Goal: Transaction & Acquisition: Purchase product/service

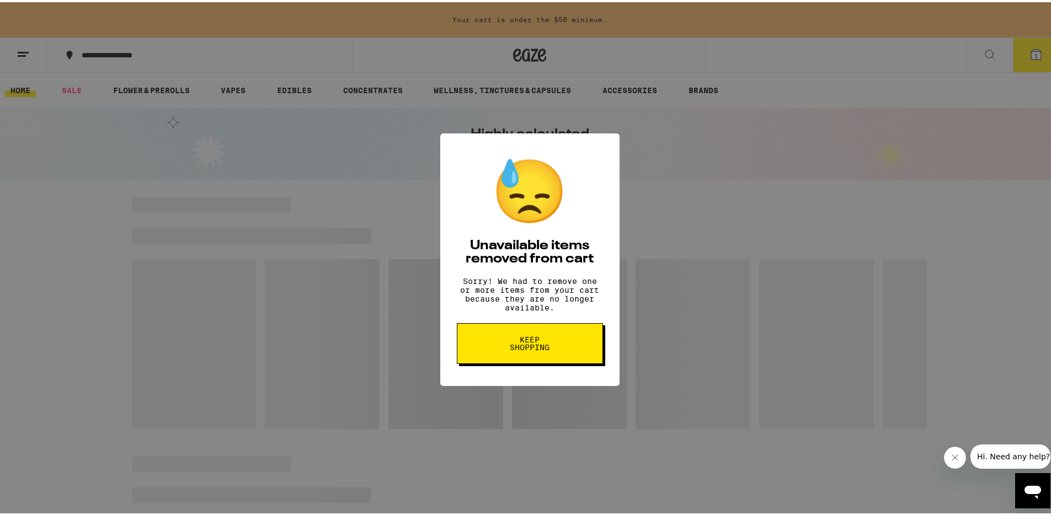
click at [529, 346] on span "Keep Shopping" at bounding box center [529, 341] width 57 height 15
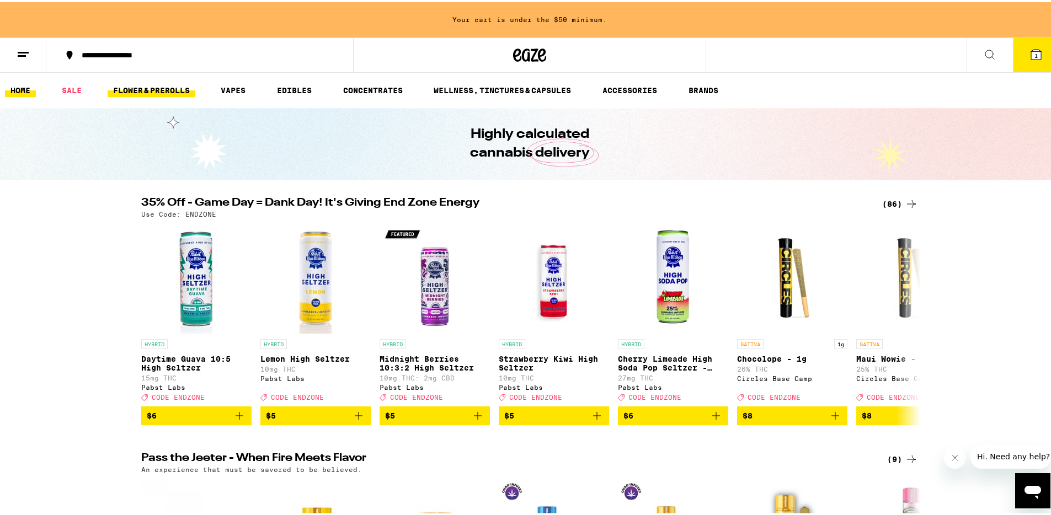
click at [160, 87] on link "FLOWER & PREROLLS" at bounding box center [152, 88] width 88 height 13
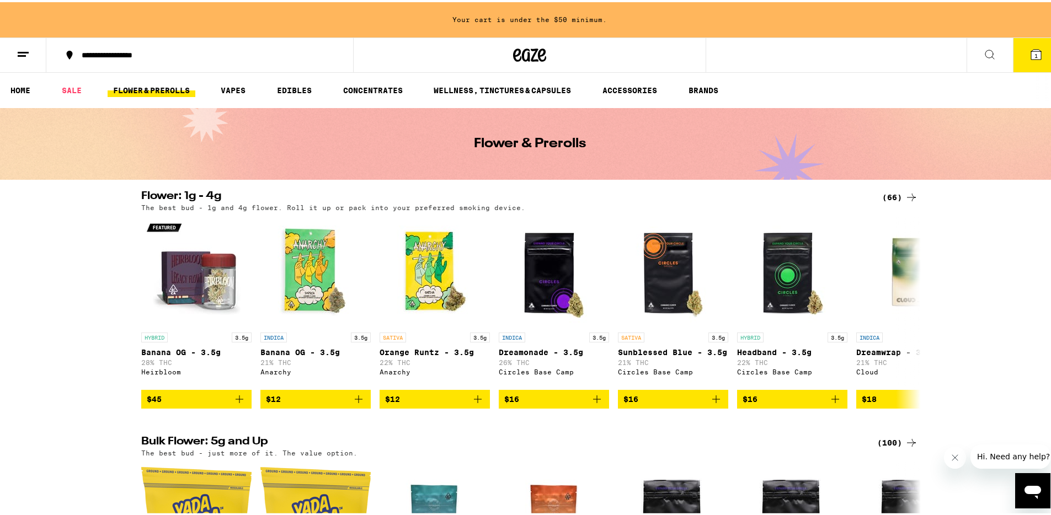
click at [23, 55] on icon at bounding box center [23, 52] width 13 height 13
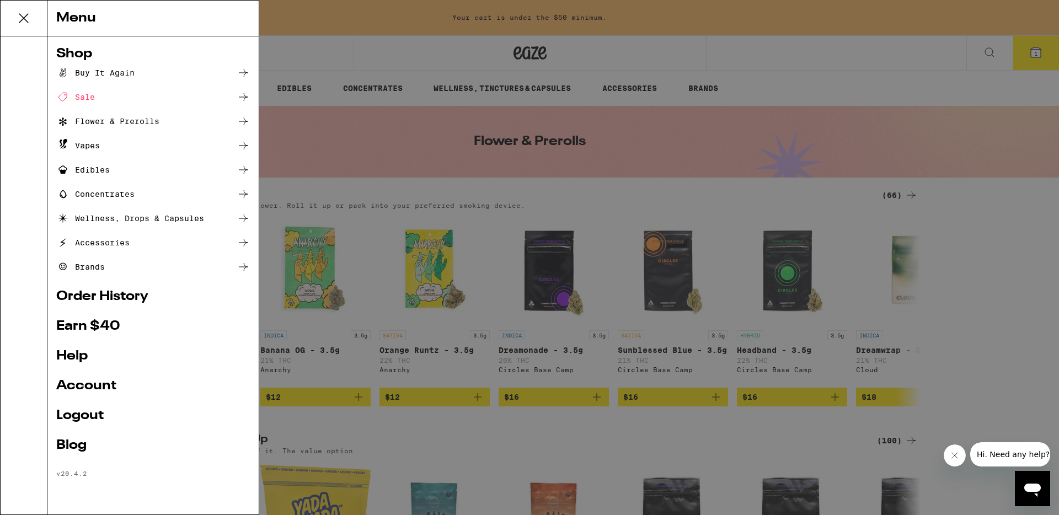
click at [217, 100] on div "Sale" at bounding box center [153, 96] width 194 height 13
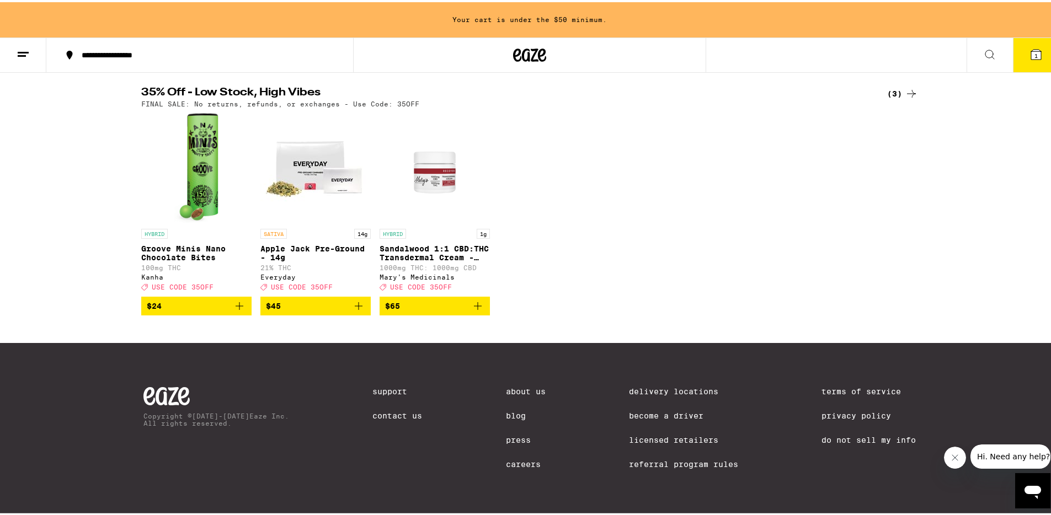
scroll to position [71, 0]
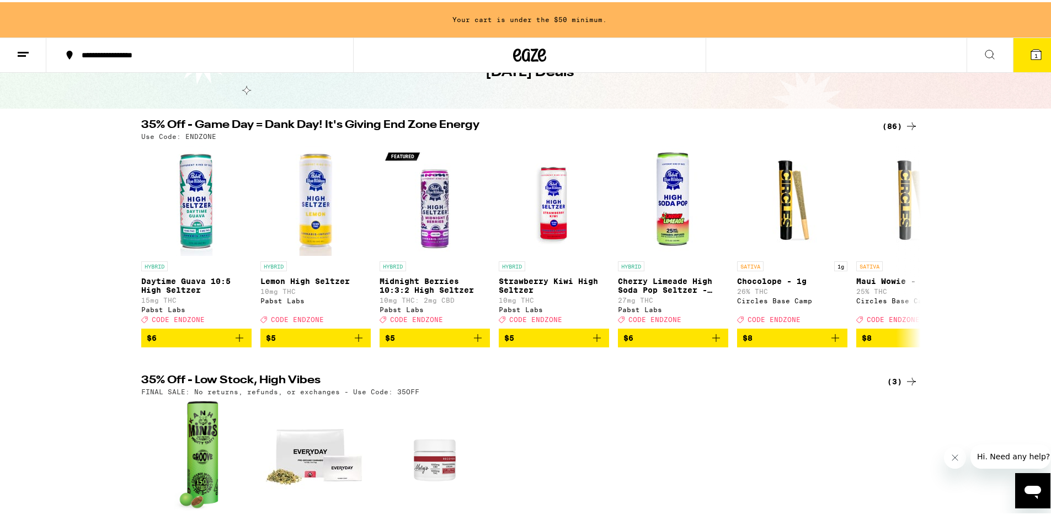
click at [22, 56] on icon at bounding box center [23, 52] width 13 height 13
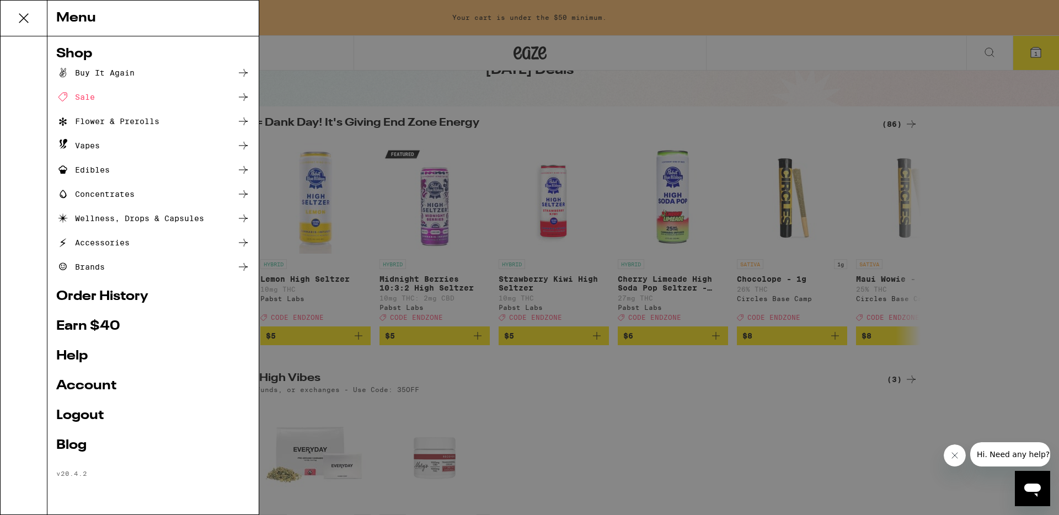
click at [164, 122] on div "Flower & Prerolls" at bounding box center [153, 121] width 194 height 13
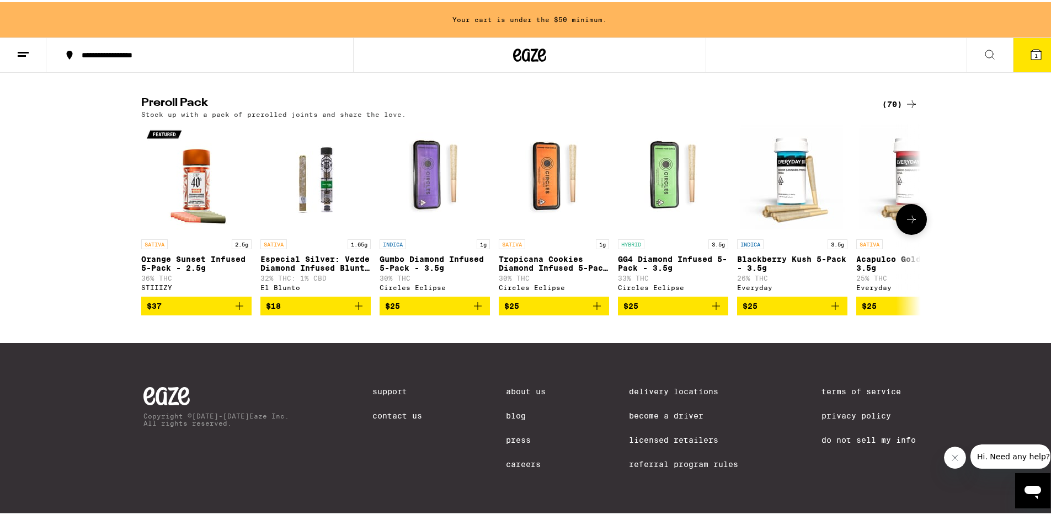
scroll to position [867, 0]
click at [894, 95] on div "(70)" at bounding box center [900, 101] width 36 height 13
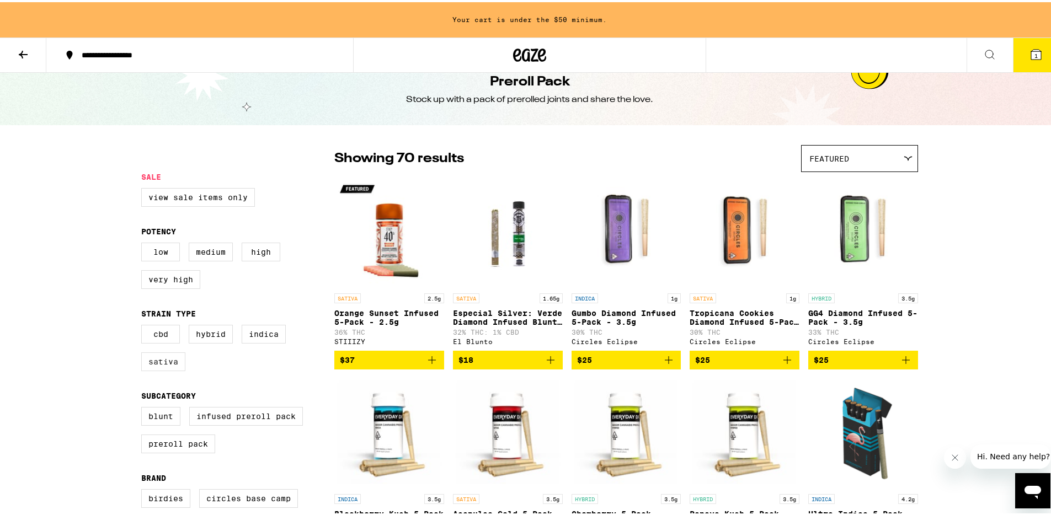
scroll to position [20, 0]
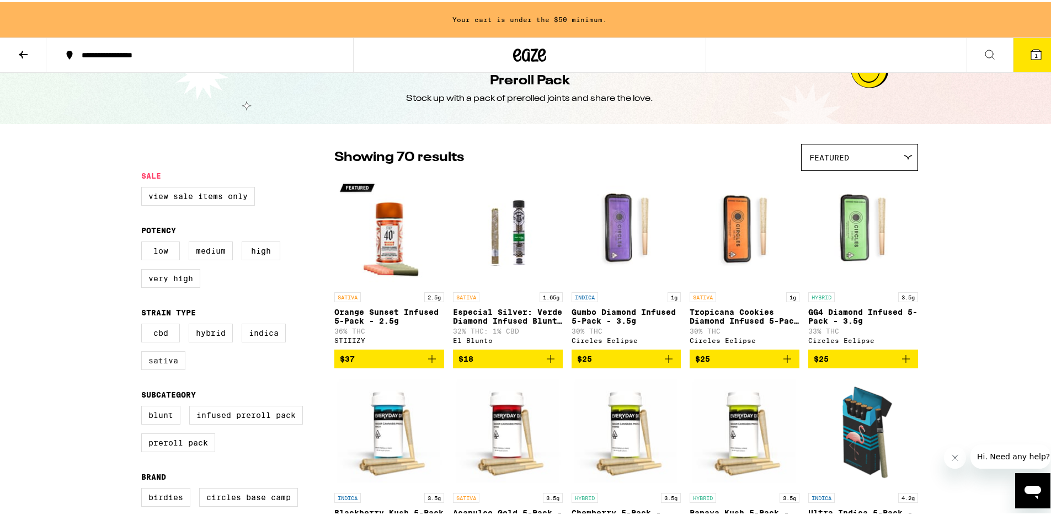
click at [159, 366] on label "Sativa" at bounding box center [163, 358] width 44 height 19
click at [144, 324] on input "Sativa" at bounding box center [143, 323] width 1 height 1
checkbox input "true"
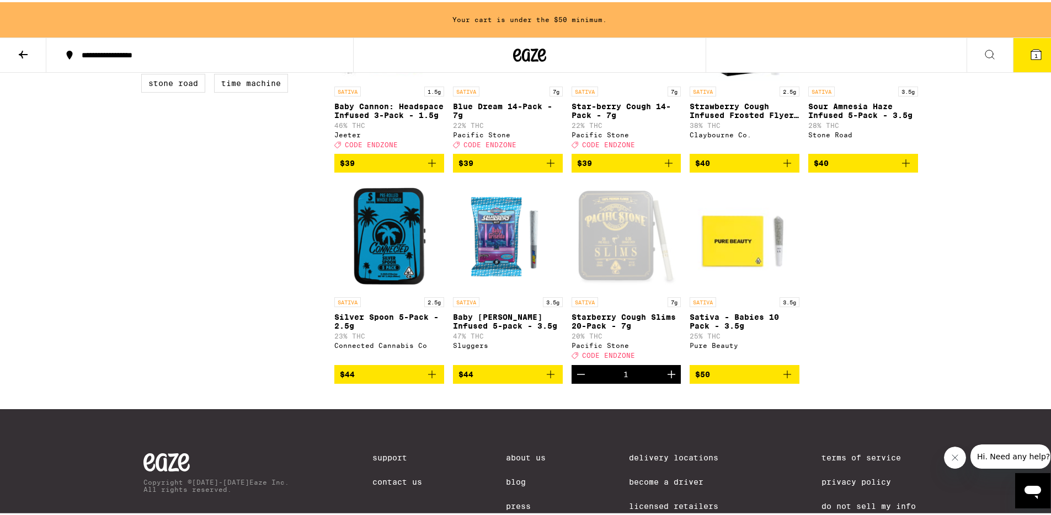
scroll to position [626, 0]
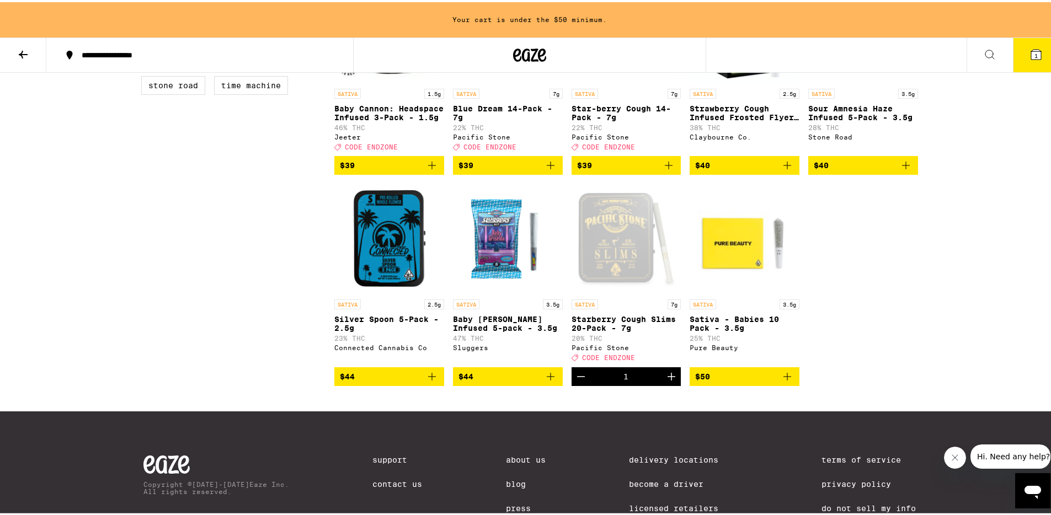
click at [575, 381] on icon "Decrement" at bounding box center [580, 374] width 13 height 13
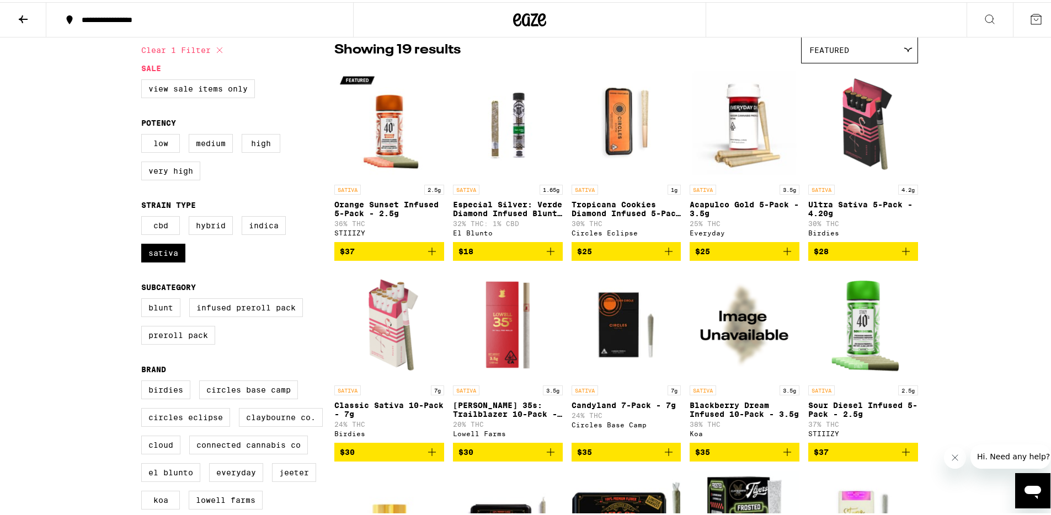
scroll to position [73, 0]
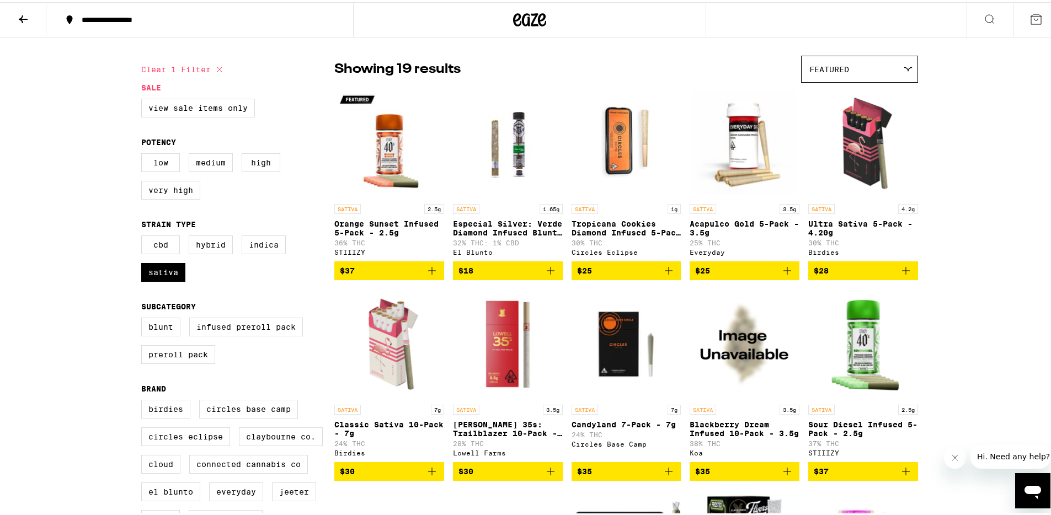
click at [784, 270] on icon "Add to bag" at bounding box center [787, 268] width 13 height 13
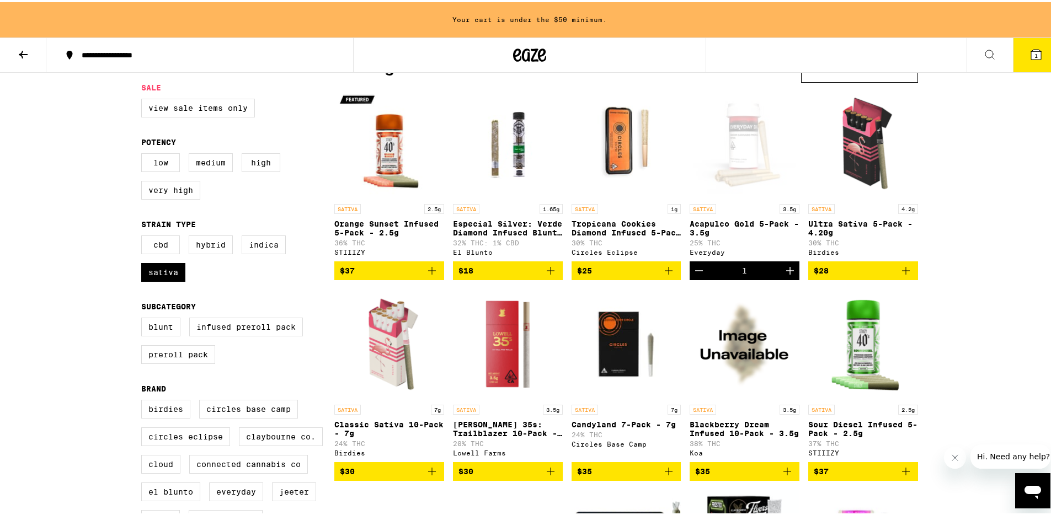
scroll to position [0, 0]
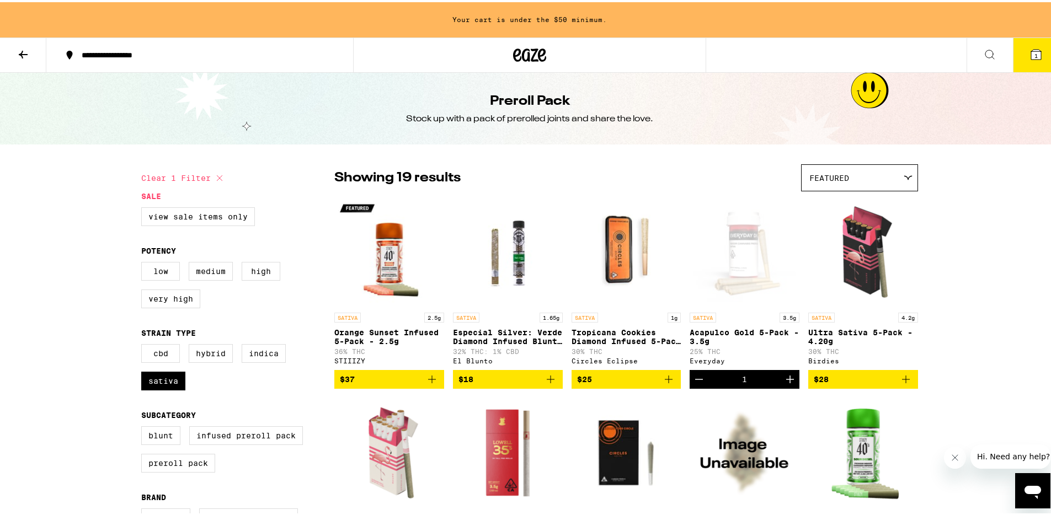
click at [537, 52] on icon at bounding box center [529, 53] width 33 height 20
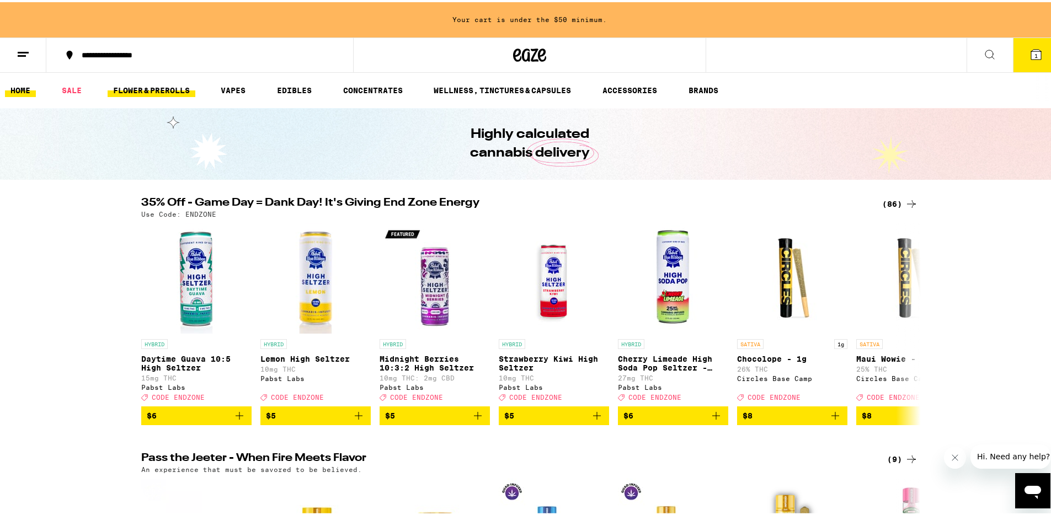
click at [160, 90] on link "FLOWER & PREROLLS" at bounding box center [152, 88] width 88 height 13
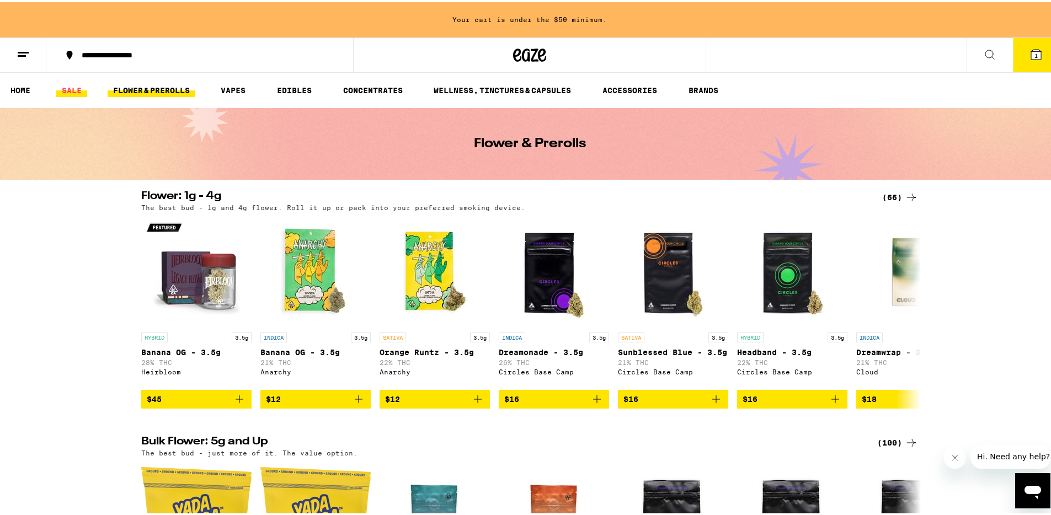
click at [72, 90] on link "SALE" at bounding box center [71, 88] width 31 height 13
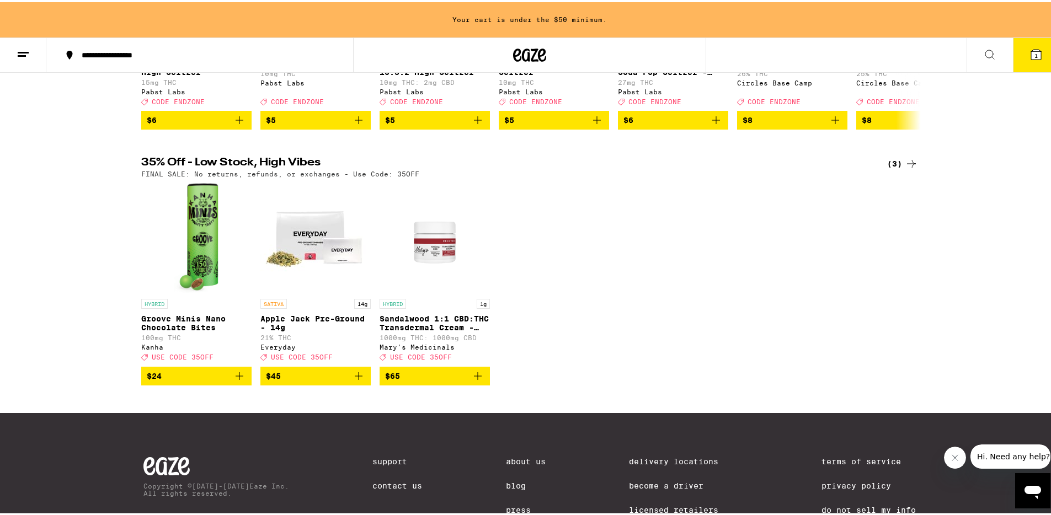
scroll to position [71, 0]
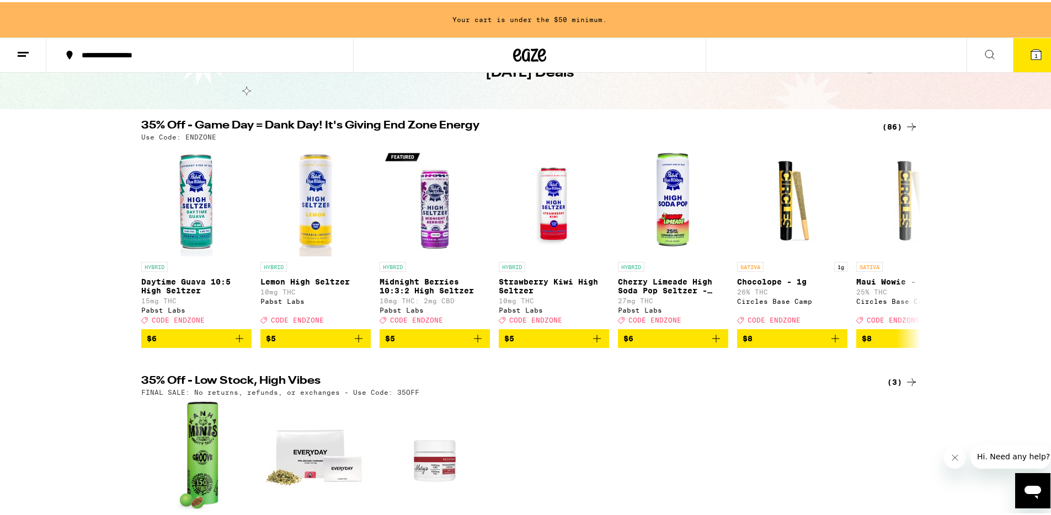
click at [899, 125] on div "(86)" at bounding box center [900, 124] width 36 height 13
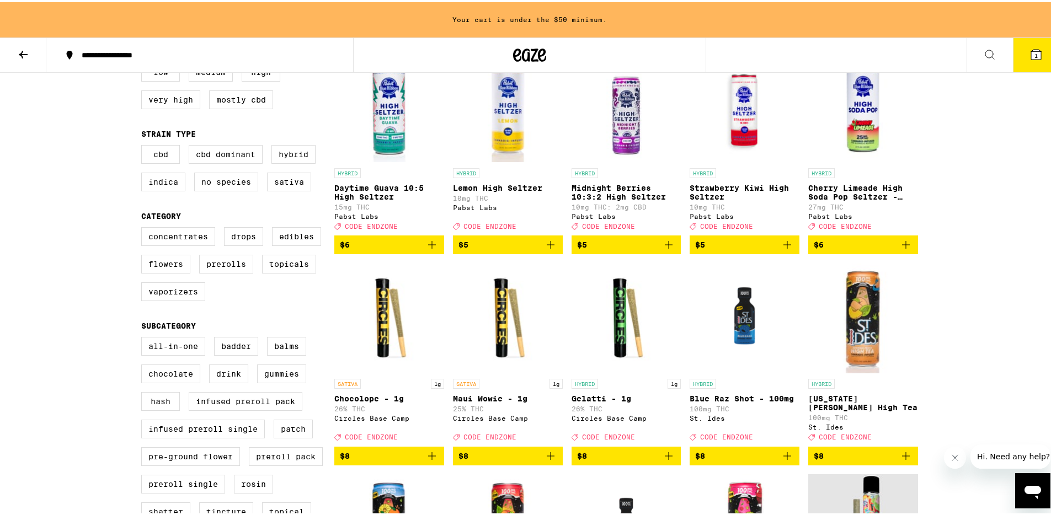
scroll to position [134, 0]
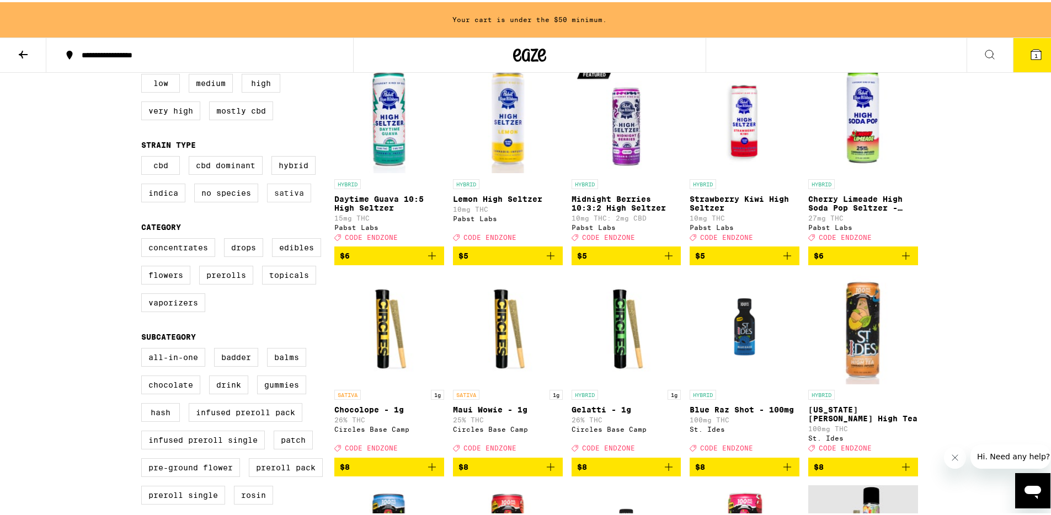
click at [281, 200] on label "Sativa" at bounding box center [289, 191] width 44 height 19
click at [144, 156] on input "Sativa" at bounding box center [143, 156] width 1 height 1
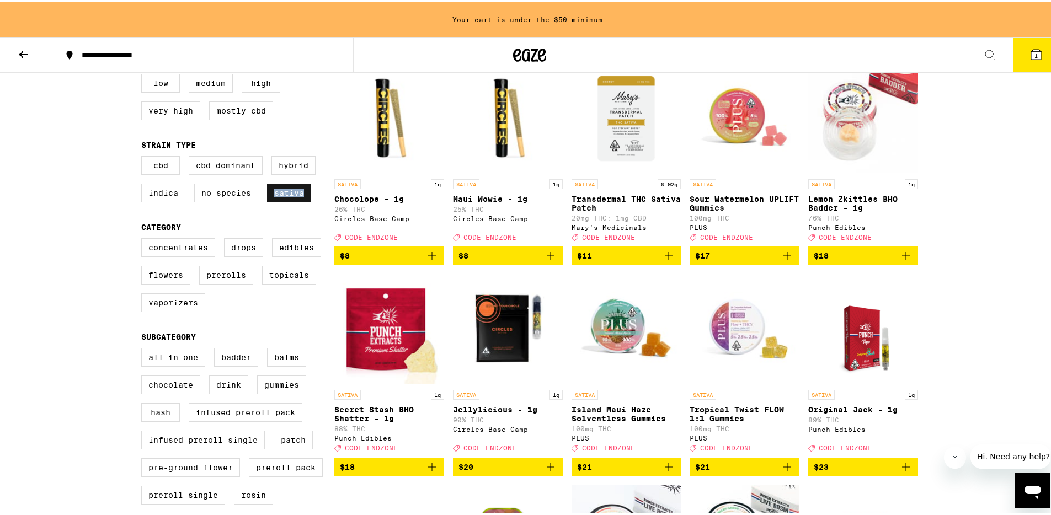
click at [281, 200] on label "Sativa" at bounding box center [289, 191] width 44 height 19
click at [144, 156] on input "Sativa" at bounding box center [143, 156] width 1 height 1
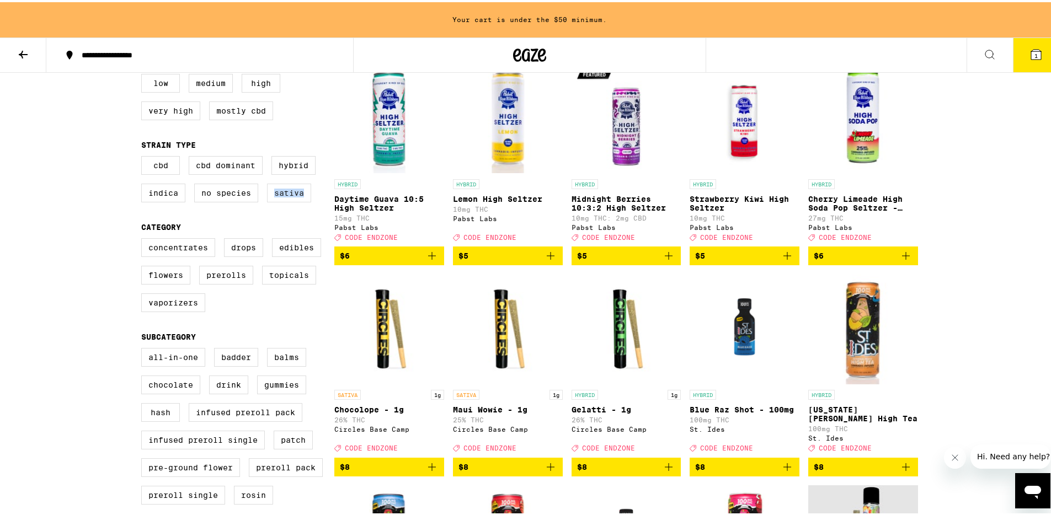
click at [290, 196] on label "Sativa" at bounding box center [289, 191] width 44 height 19
click at [144, 156] on input "Sativa" at bounding box center [143, 156] width 1 height 1
checkbox input "true"
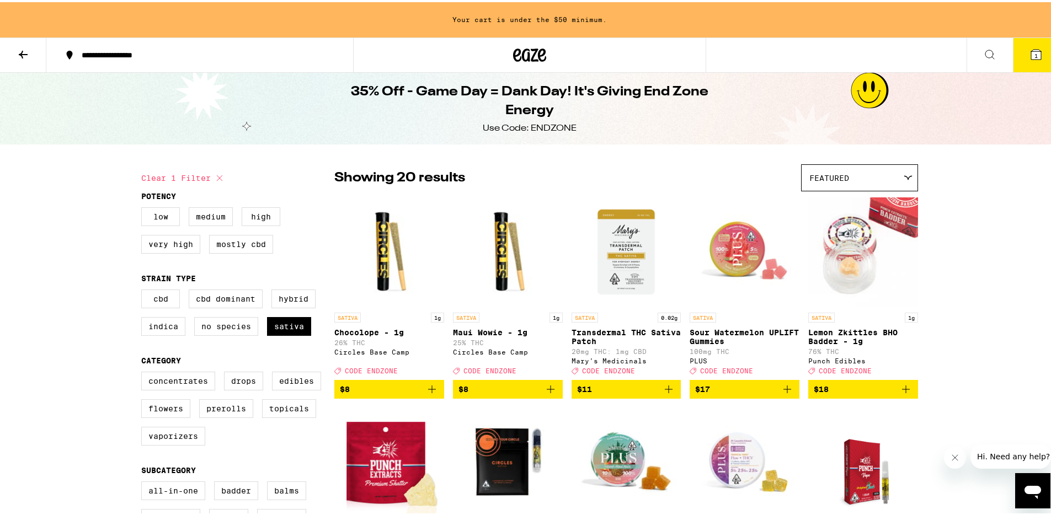
click at [36, 47] on button at bounding box center [23, 53] width 46 height 35
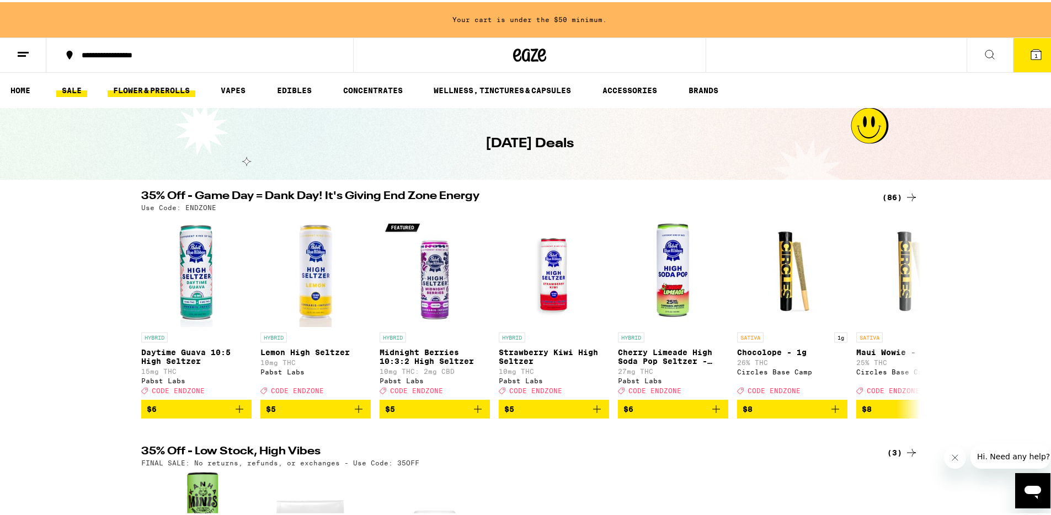
click at [173, 94] on link "FLOWER & PREROLLS" at bounding box center [152, 88] width 88 height 13
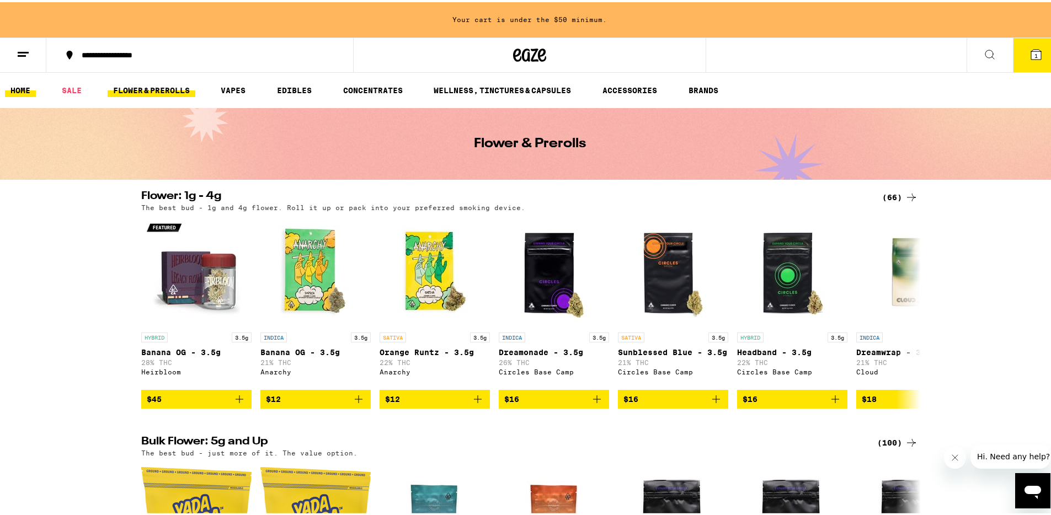
click at [25, 87] on link "HOME" at bounding box center [20, 88] width 31 height 13
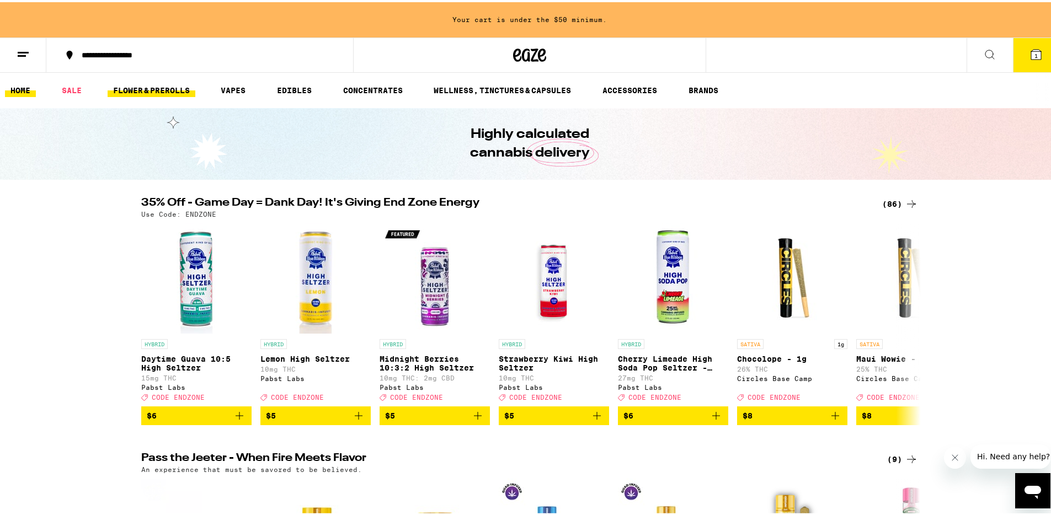
click at [160, 94] on link "FLOWER & PREROLLS" at bounding box center [152, 88] width 88 height 13
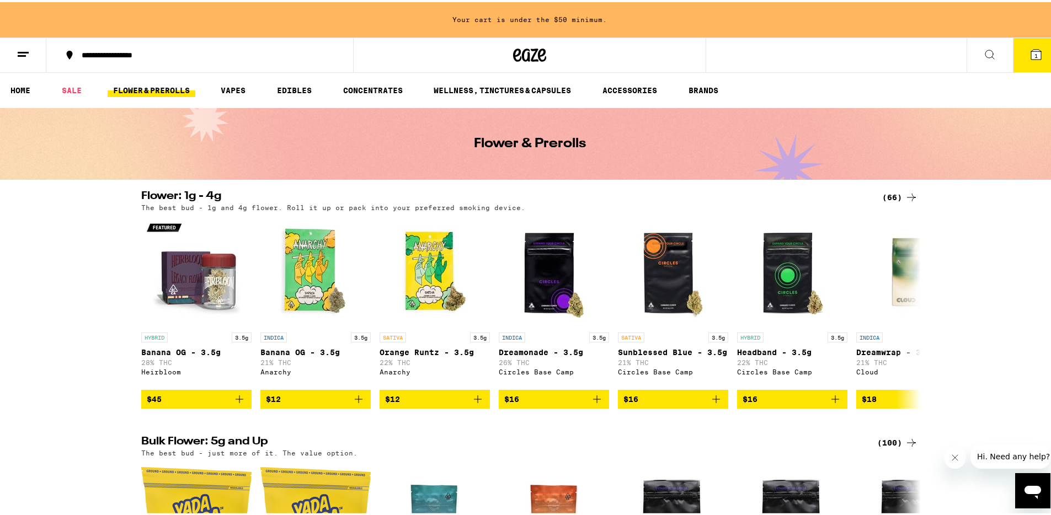
click at [172, 90] on link "FLOWER & PREROLLS" at bounding box center [152, 88] width 88 height 13
click at [173, 88] on link "FLOWER & PREROLLS" at bounding box center [152, 88] width 88 height 13
click at [71, 88] on link "SALE" at bounding box center [71, 88] width 31 height 13
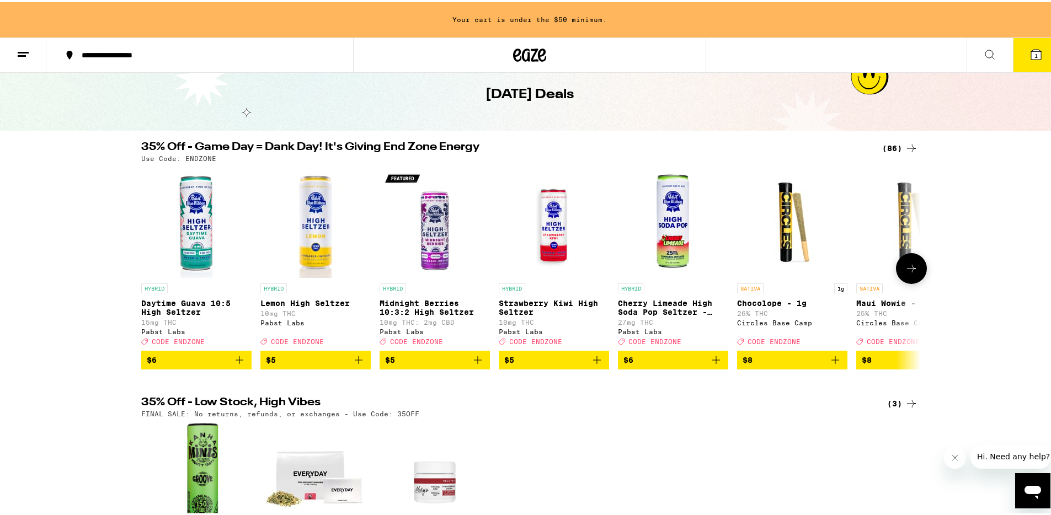
scroll to position [50, 0]
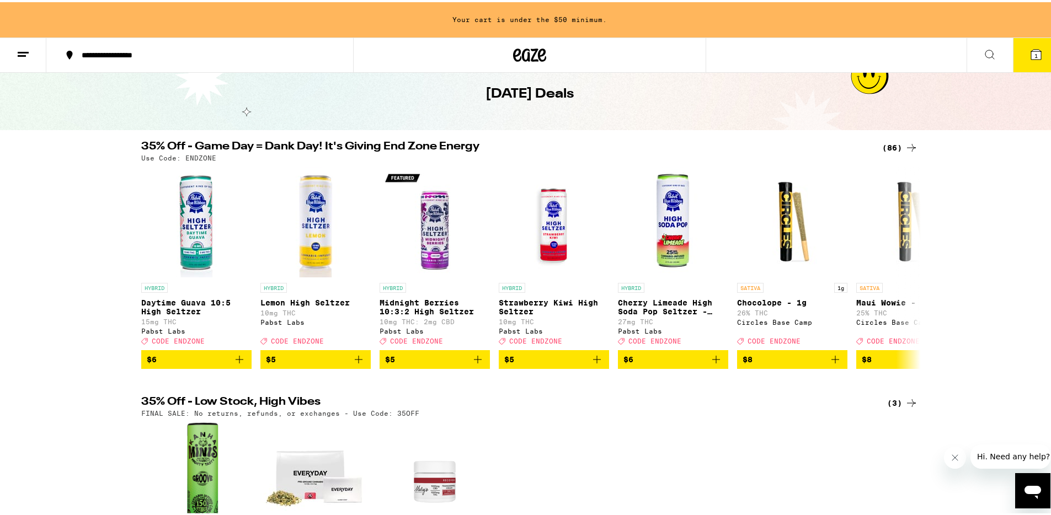
click at [886, 149] on div "(86)" at bounding box center [900, 145] width 36 height 13
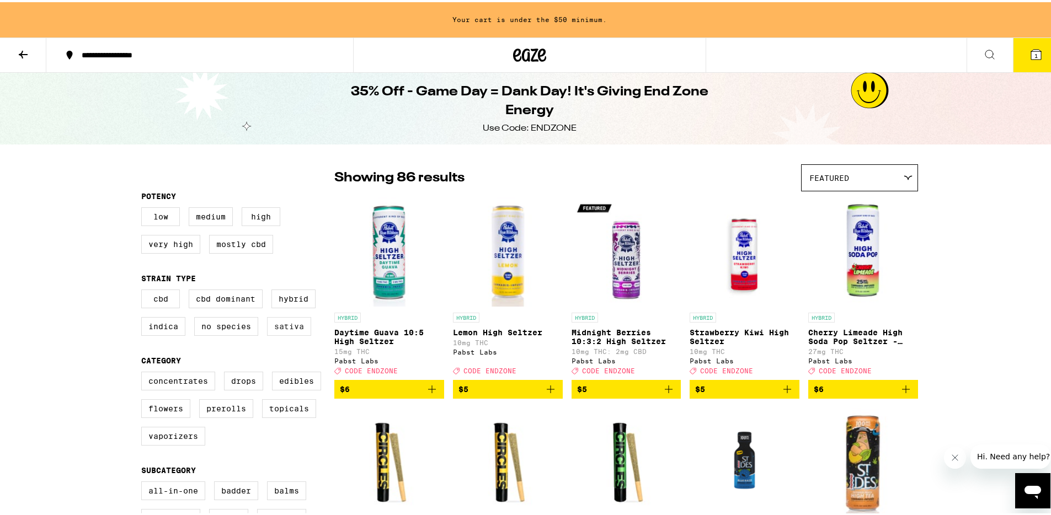
click at [285, 334] on label "Sativa" at bounding box center [289, 324] width 44 height 19
click at [144, 290] on input "Sativa" at bounding box center [143, 289] width 1 height 1
checkbox input "true"
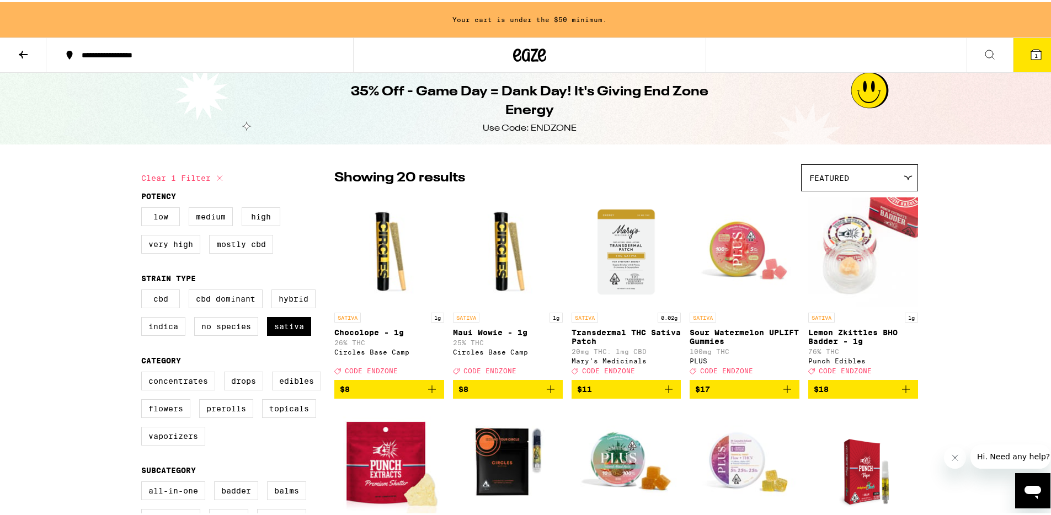
click at [28, 55] on icon at bounding box center [23, 52] width 13 height 13
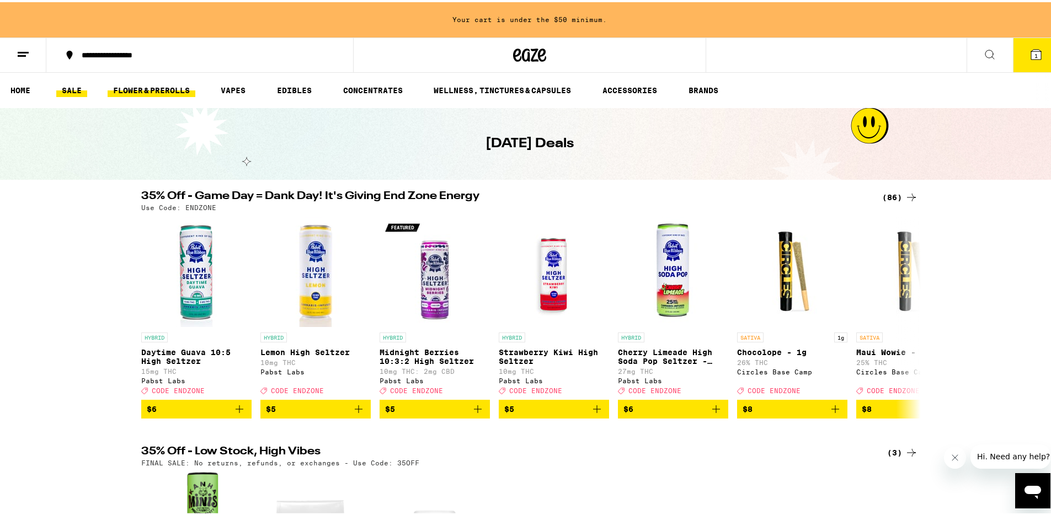
click at [156, 90] on link "FLOWER & PREROLLS" at bounding box center [152, 88] width 88 height 13
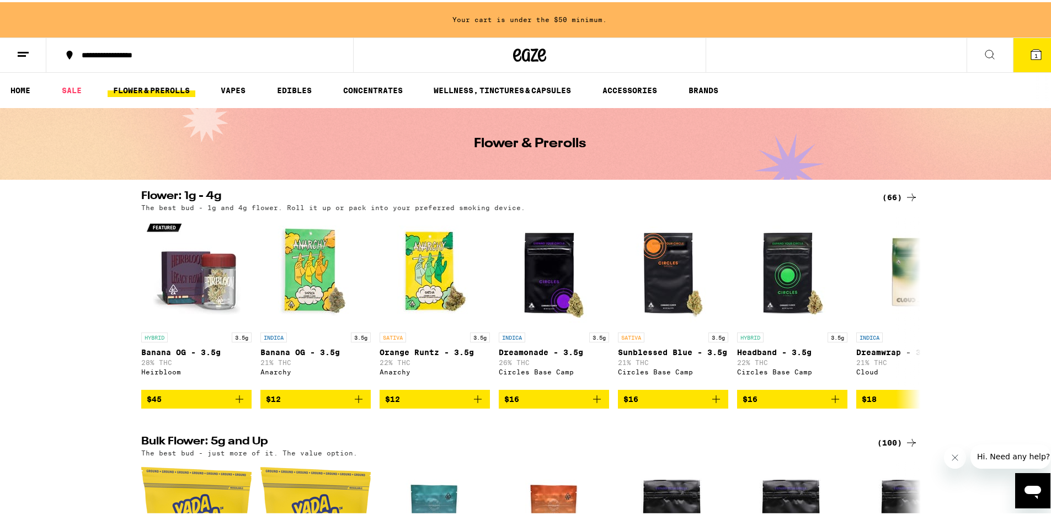
click at [152, 88] on link "FLOWER & PREROLLS" at bounding box center [152, 88] width 88 height 13
click at [890, 199] on div "(66)" at bounding box center [900, 195] width 36 height 13
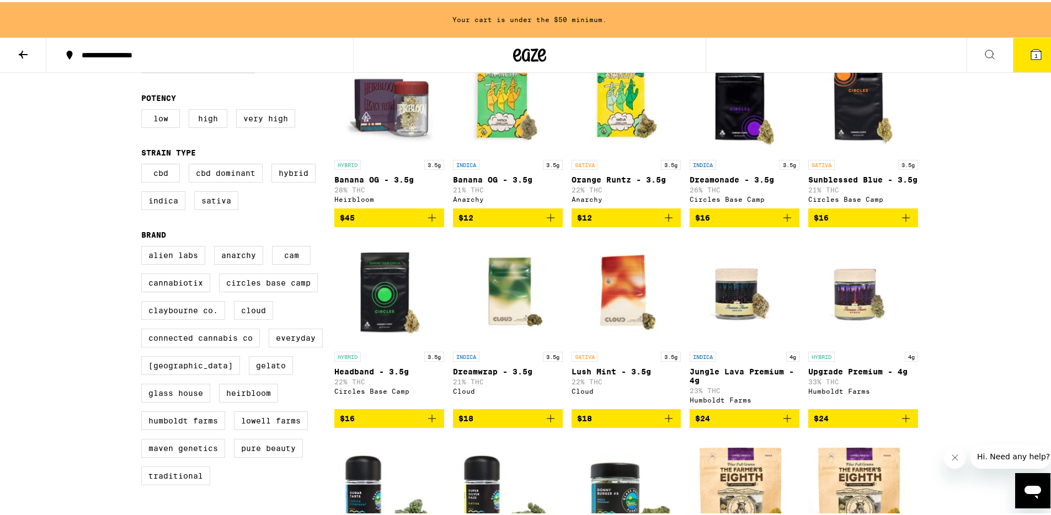
scroll to position [177, 0]
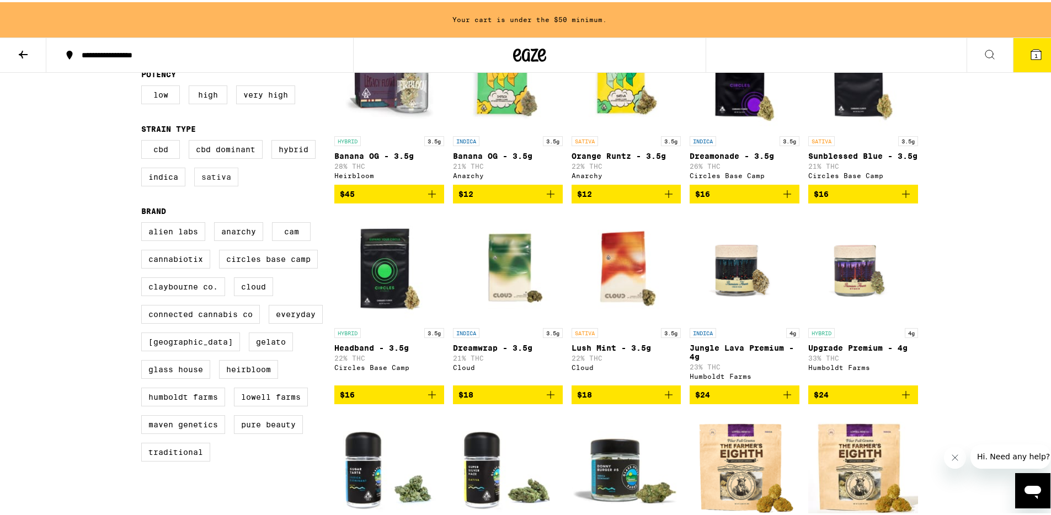
click at [211, 184] on label "Sativa" at bounding box center [216, 175] width 44 height 19
click at [144, 140] on input "Sativa" at bounding box center [143, 140] width 1 height 1
checkbox input "true"
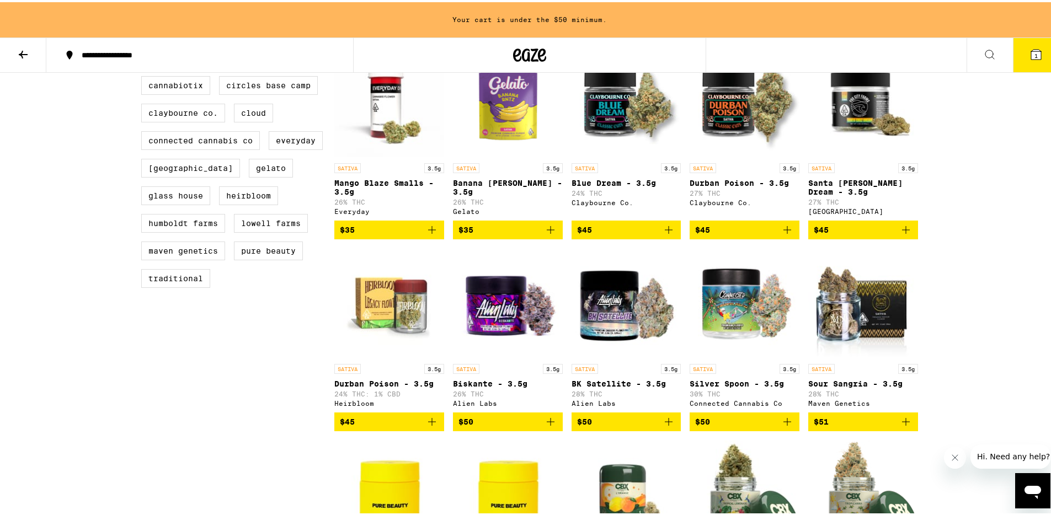
scroll to position [298, 0]
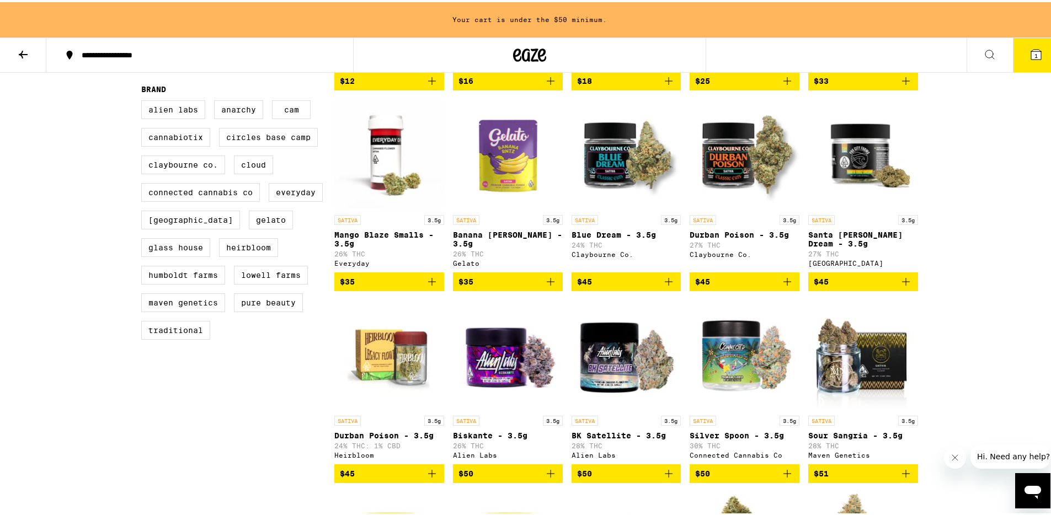
click at [425, 286] on icon "Add to bag" at bounding box center [431, 279] width 13 height 13
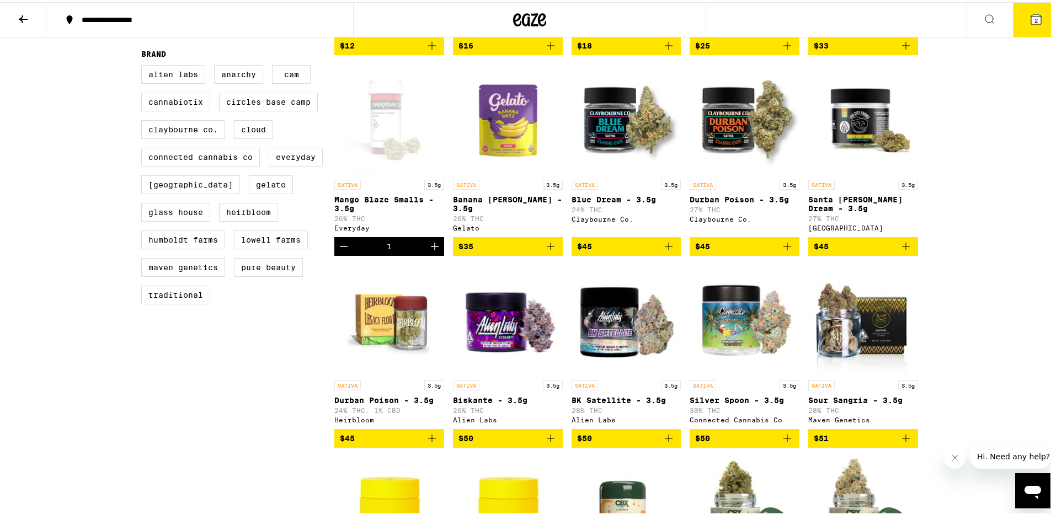
scroll to position [263, 0]
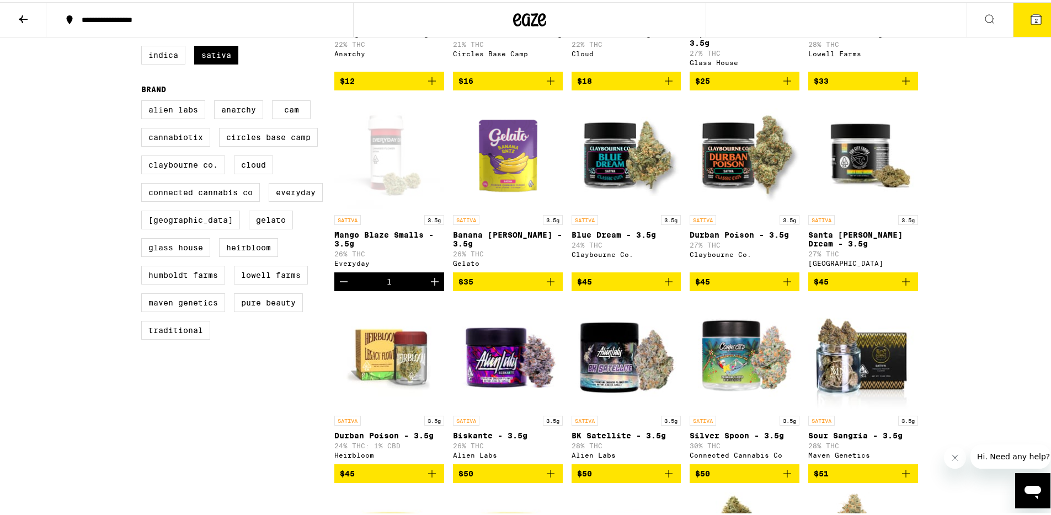
click at [1027, 24] on button "2" at bounding box center [1036, 18] width 46 height 34
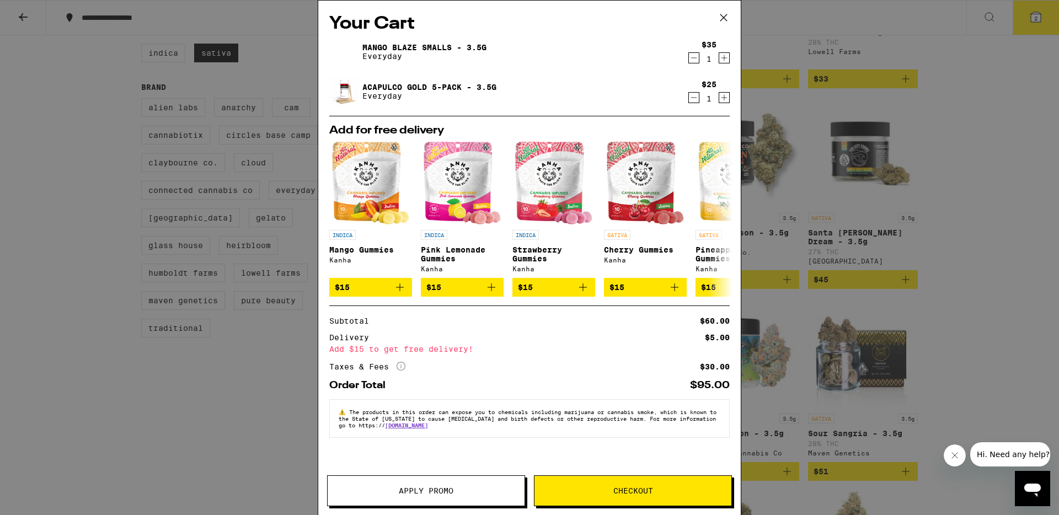
click at [983, 216] on div "Your Cart Mango Blaze Smalls - 3.5g Everyday $35 1 Acapulco Gold 5-Pack - 3.5g …" at bounding box center [529, 257] width 1059 height 515
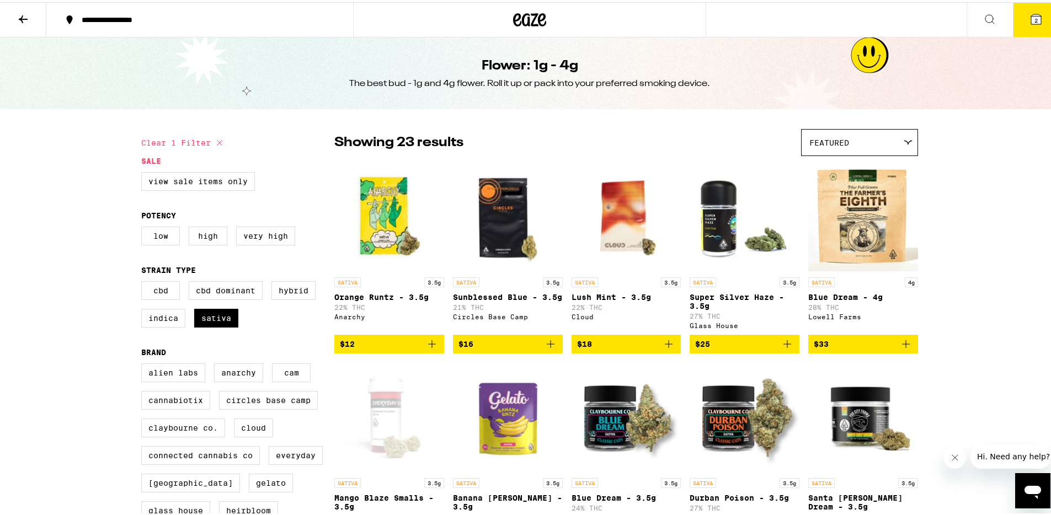
click at [1033, 17] on icon at bounding box center [1036, 17] width 10 height 10
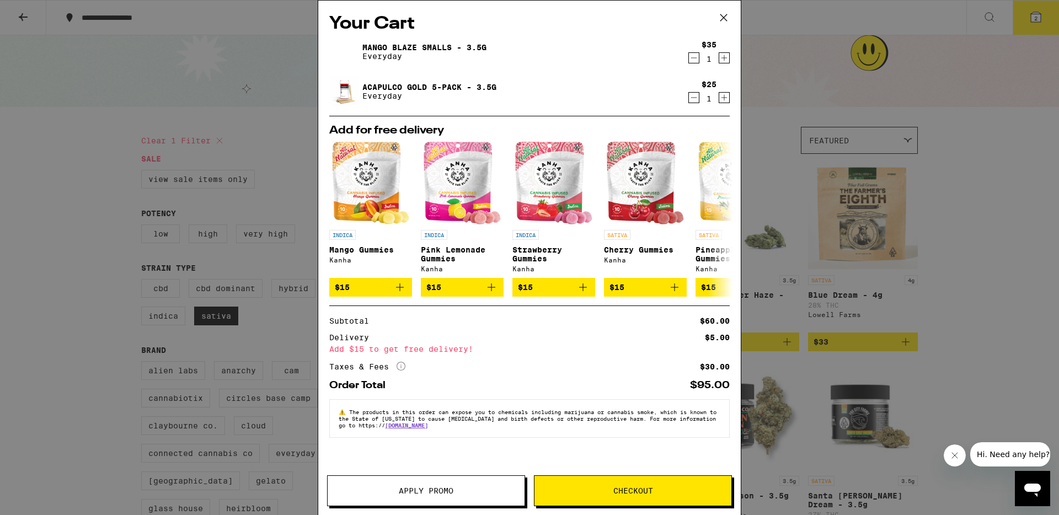
click at [467, 493] on span "Apply Promo" at bounding box center [426, 491] width 197 height 8
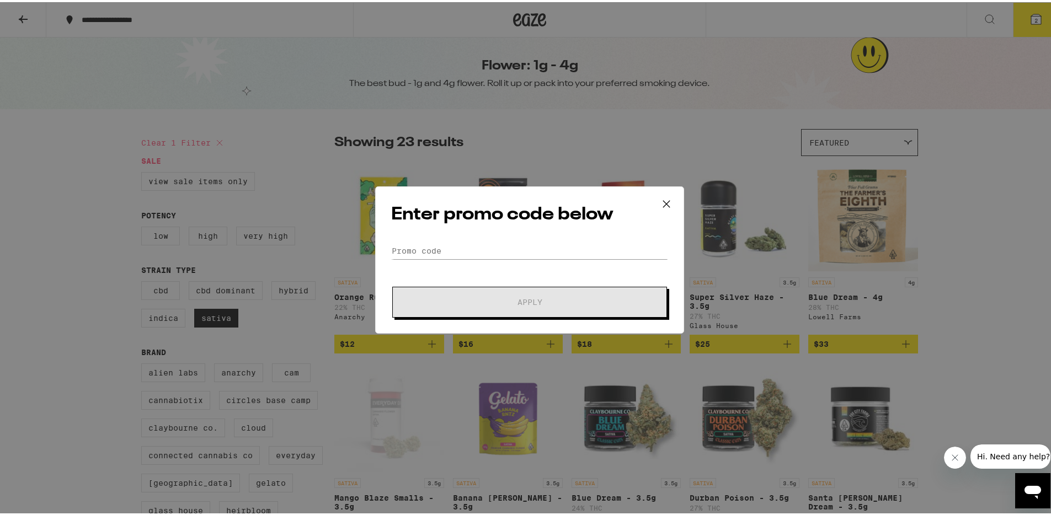
click at [1045, 195] on div "Enter promo code below Promo Code Apply" at bounding box center [529, 257] width 1059 height 515
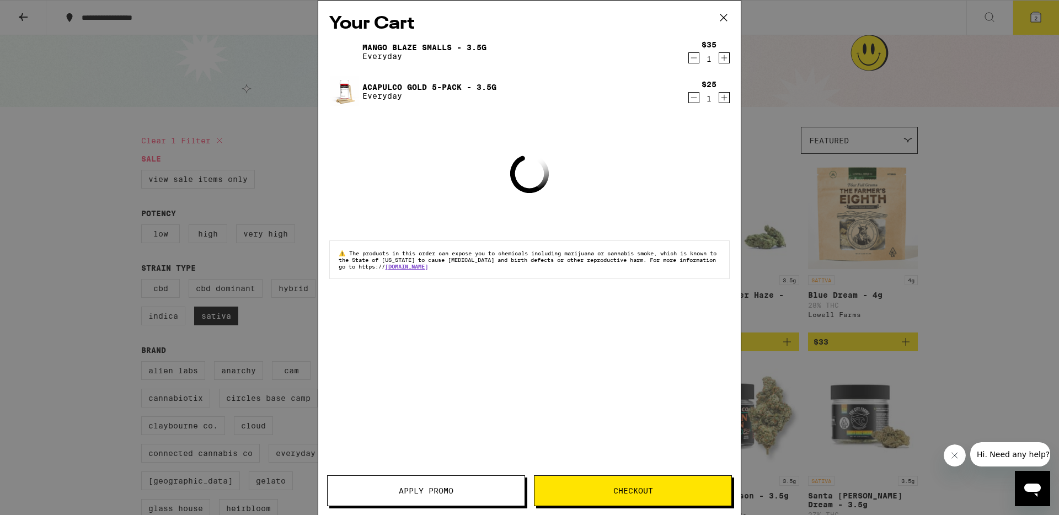
click at [60, 34] on div "Your Cart Mango Blaze Smalls - 3.5g Everyday $35 1 Acapulco Gold 5-Pack - 3.5g …" at bounding box center [529, 257] width 1059 height 515
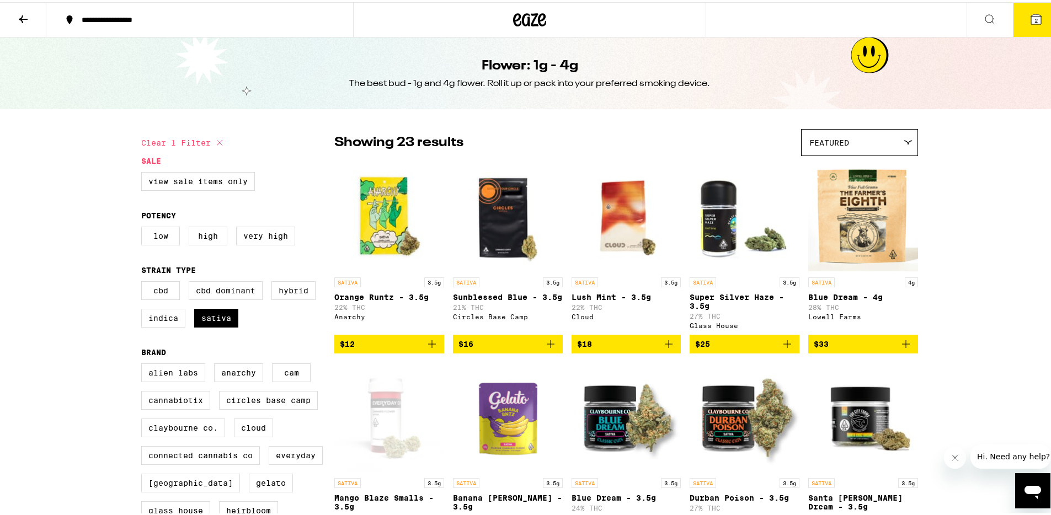
click at [17, 18] on icon at bounding box center [23, 16] width 13 height 13
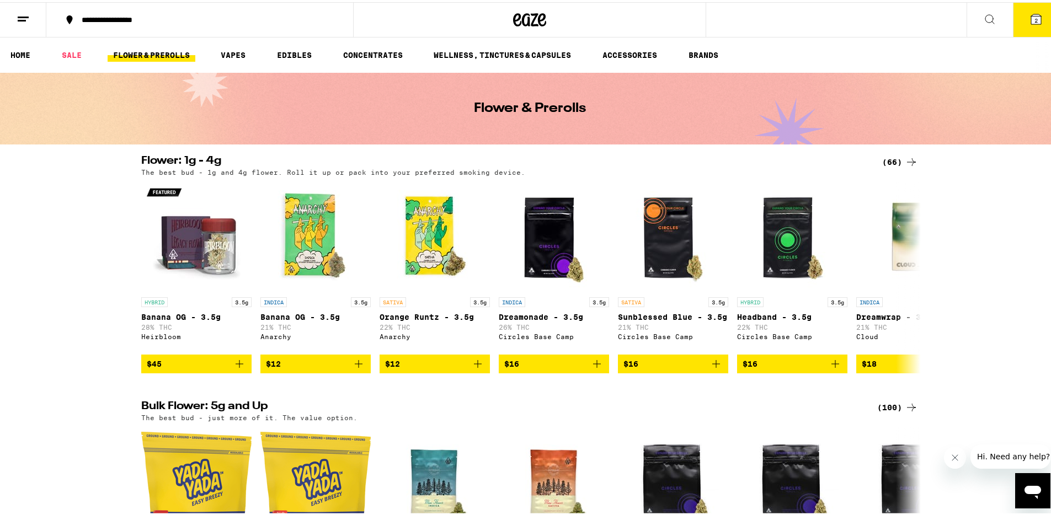
click at [1013, 28] on button "2" at bounding box center [1036, 18] width 46 height 34
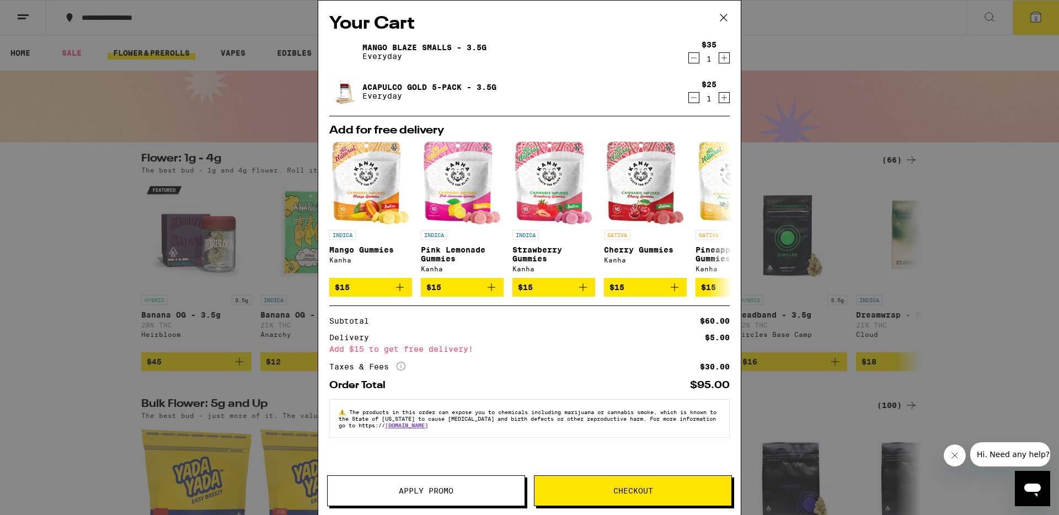
click at [438, 498] on button "Apply Promo" at bounding box center [426, 491] width 198 height 31
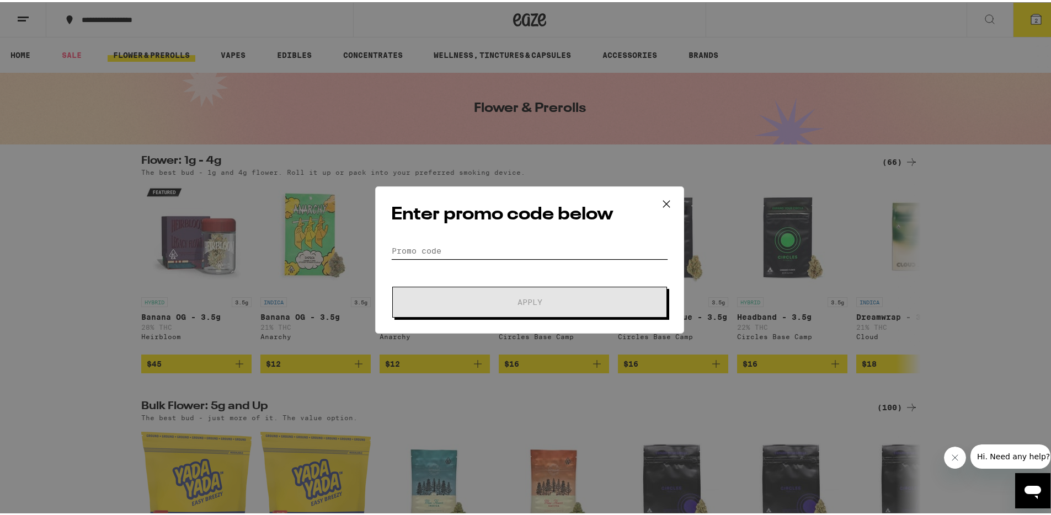
click at [476, 245] on input "Promo Code" at bounding box center [529, 249] width 277 height 17
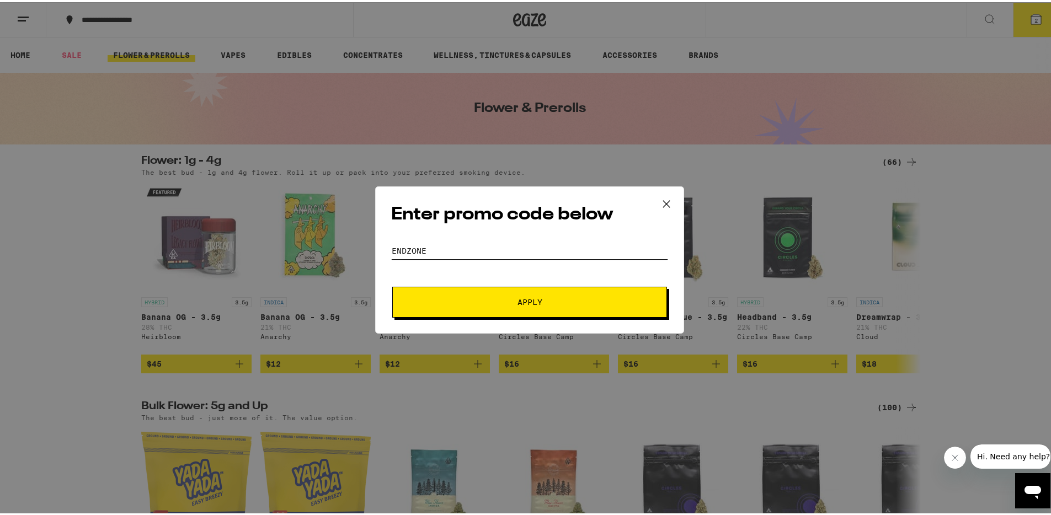
type input "ENDZONE"
click at [604, 309] on button "Apply" at bounding box center [529, 300] width 275 height 31
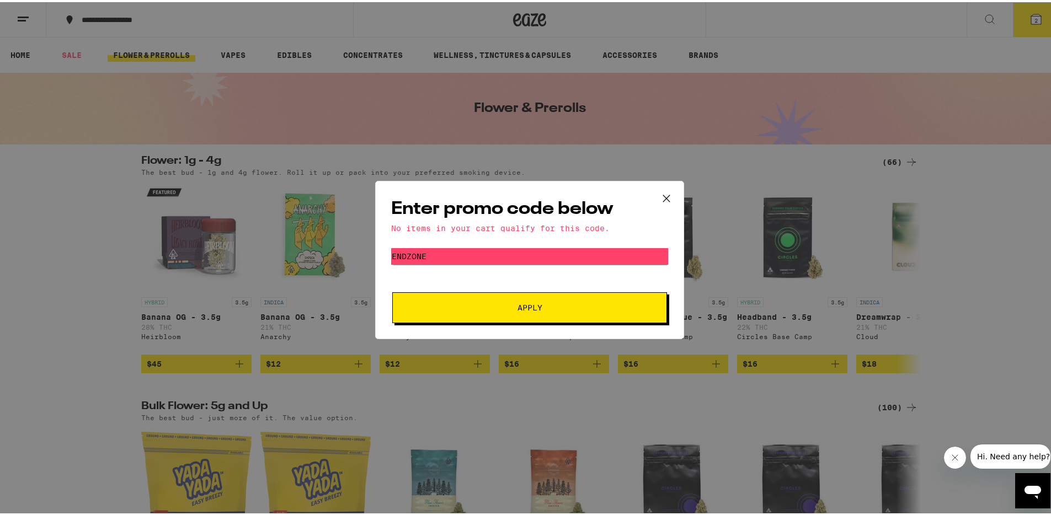
drag, startPoint x: 664, startPoint y: 193, endPoint x: 670, endPoint y: 186, distance: 9.0
click at [664, 193] on icon at bounding box center [666, 196] width 17 height 17
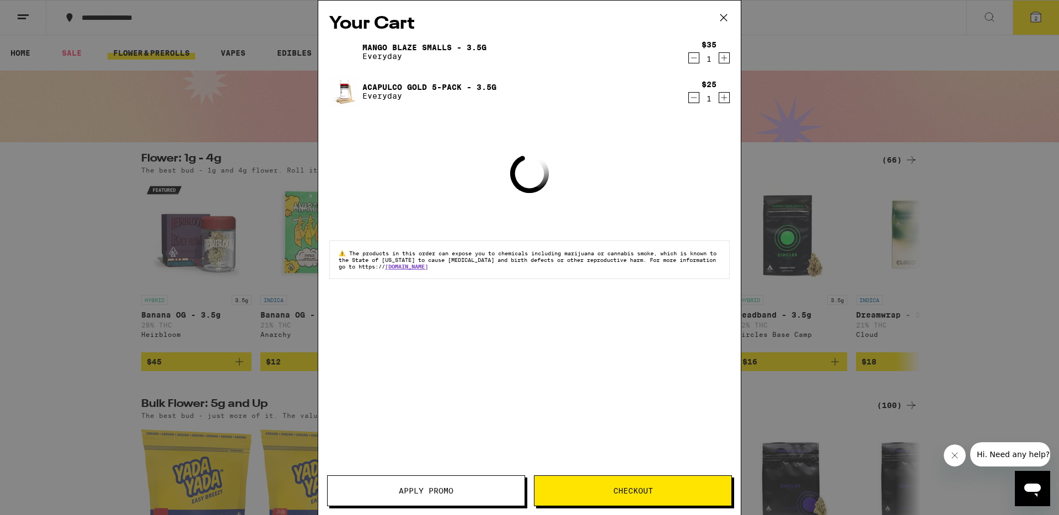
click at [994, 124] on div "Your Cart Mango Blaze Smalls - 3.5g Everyday $35 1 Acapulco Gold 5-Pack - 3.5g …" at bounding box center [529, 257] width 1059 height 515
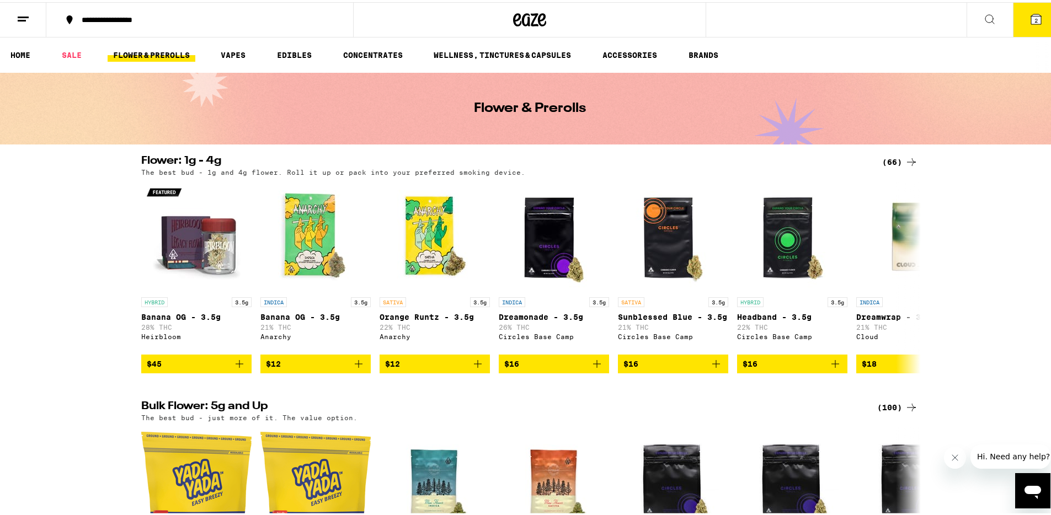
click at [1022, 24] on button "2" at bounding box center [1036, 18] width 46 height 34
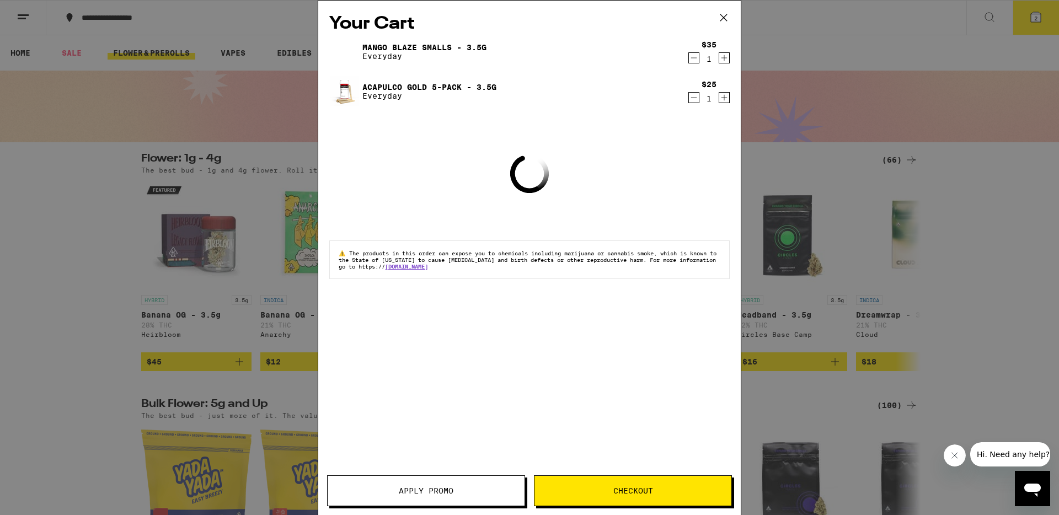
click at [694, 96] on icon "Decrement" at bounding box center [694, 97] width 10 height 13
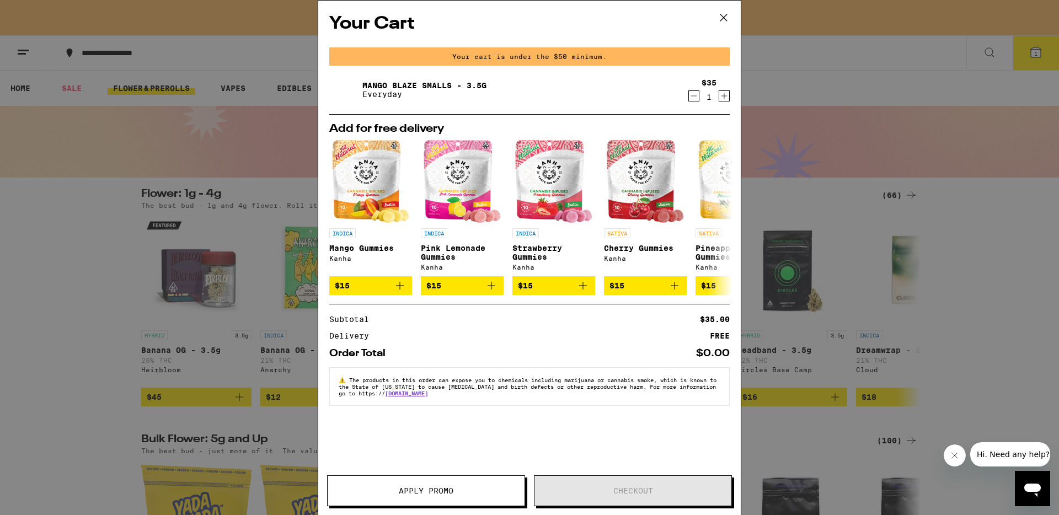
click at [721, 12] on icon at bounding box center [724, 17] width 17 height 17
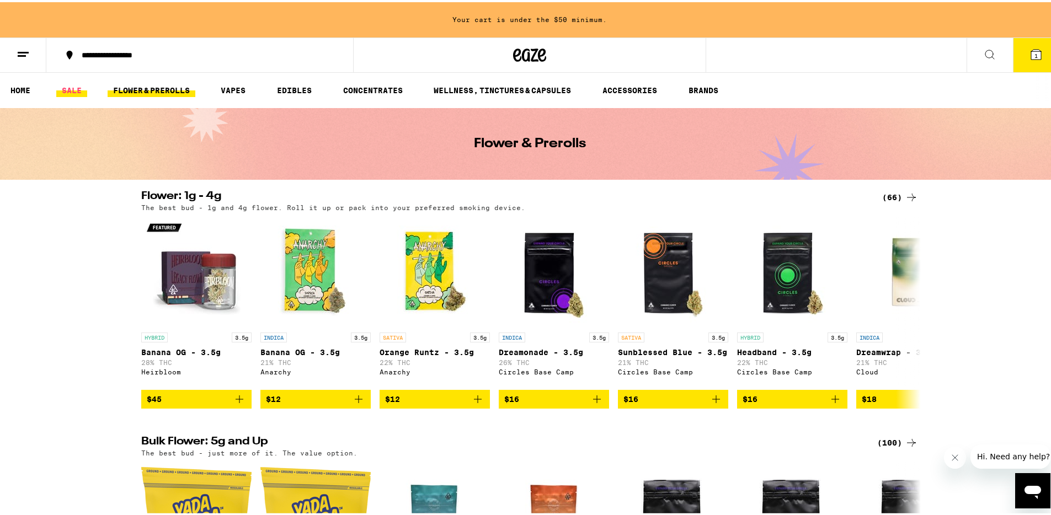
click at [74, 84] on link "SALE" at bounding box center [71, 88] width 31 height 13
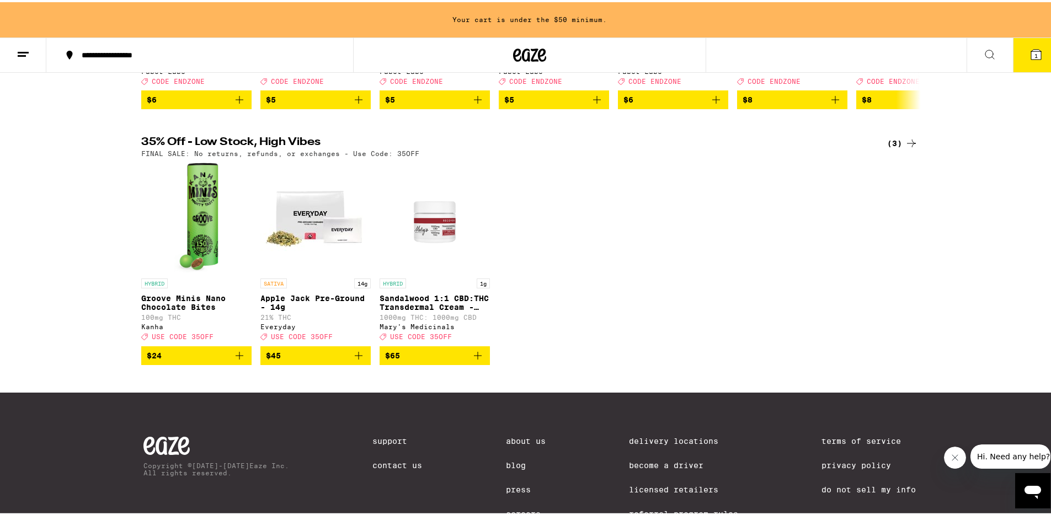
scroll to position [352, 0]
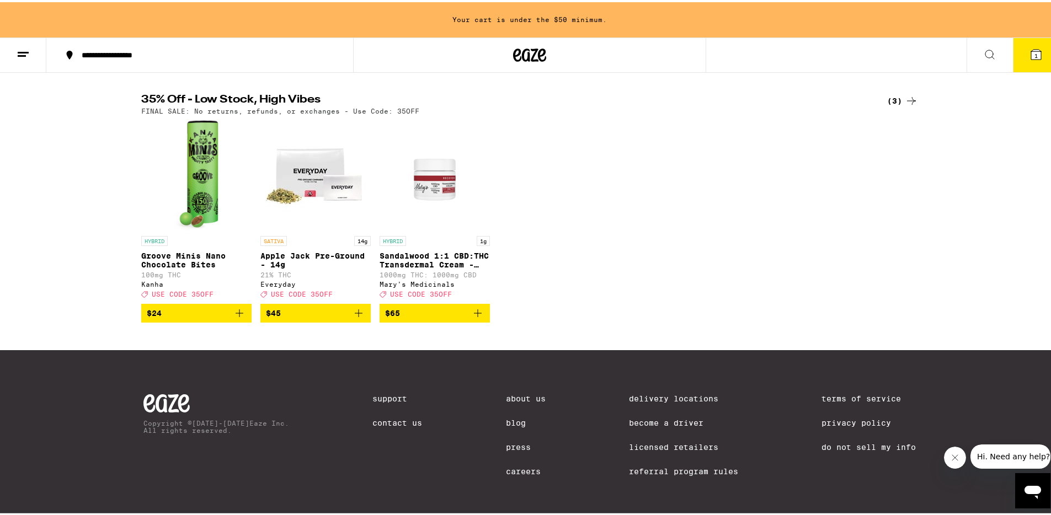
click at [327, 318] on span "$45" at bounding box center [315, 311] width 99 height 13
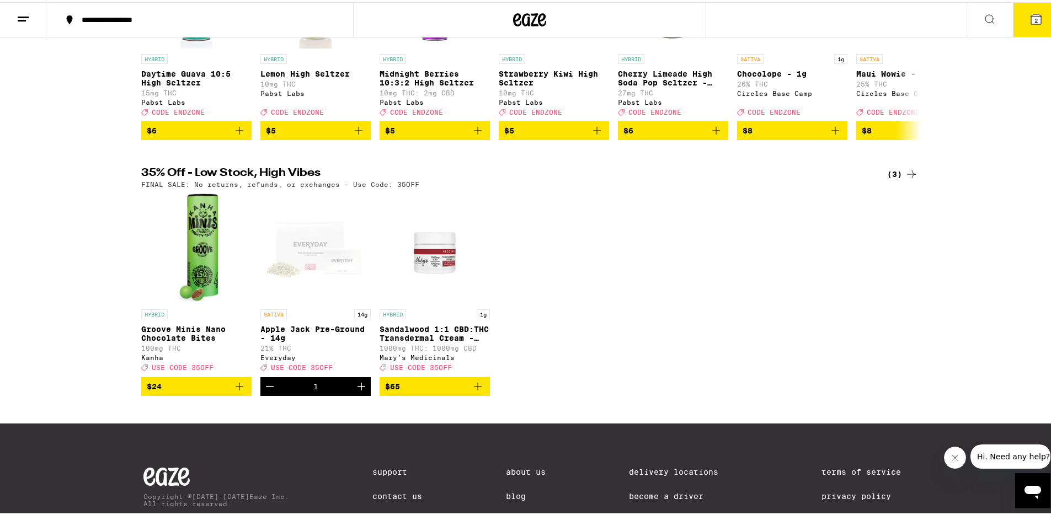
scroll to position [0, 0]
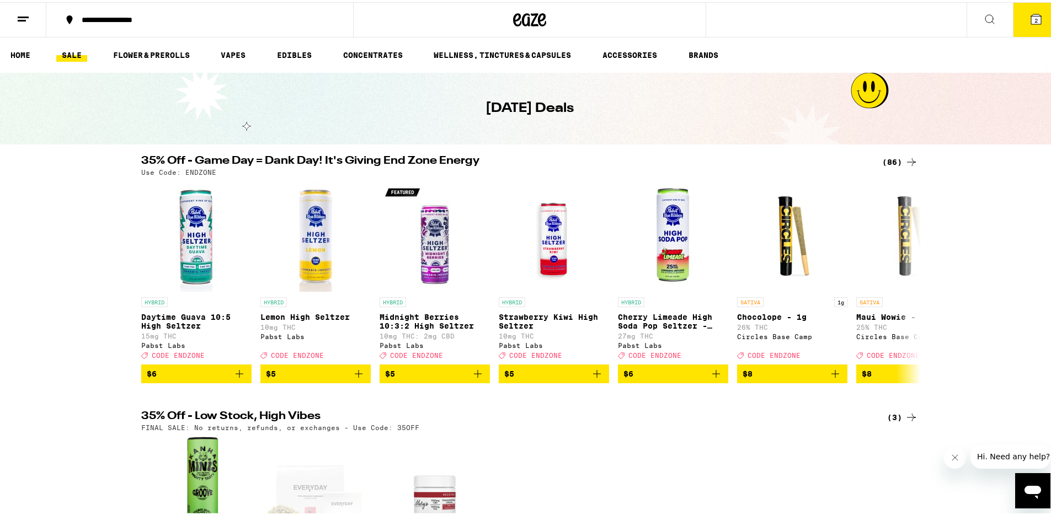
click at [890, 159] on div "(86)" at bounding box center [900, 159] width 36 height 13
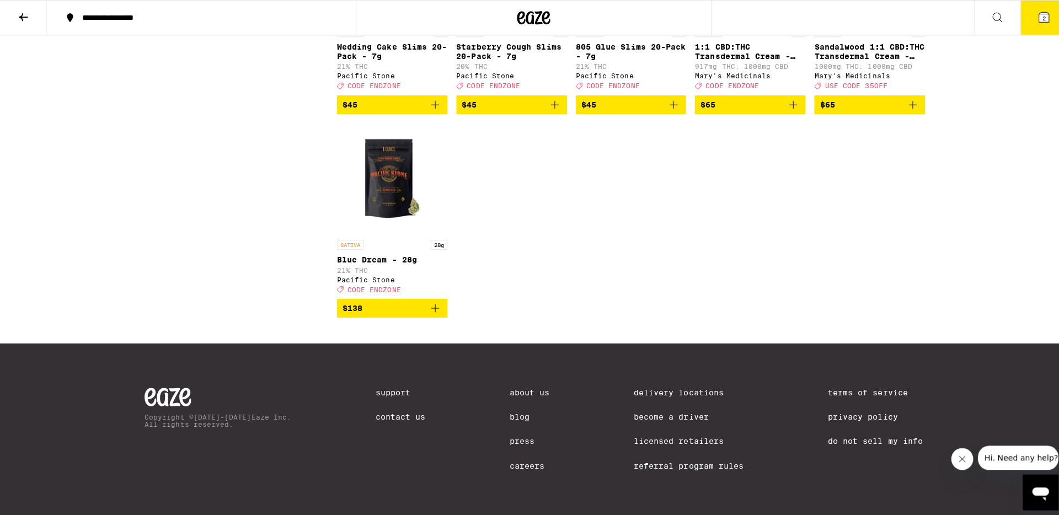
scroll to position [3653, 0]
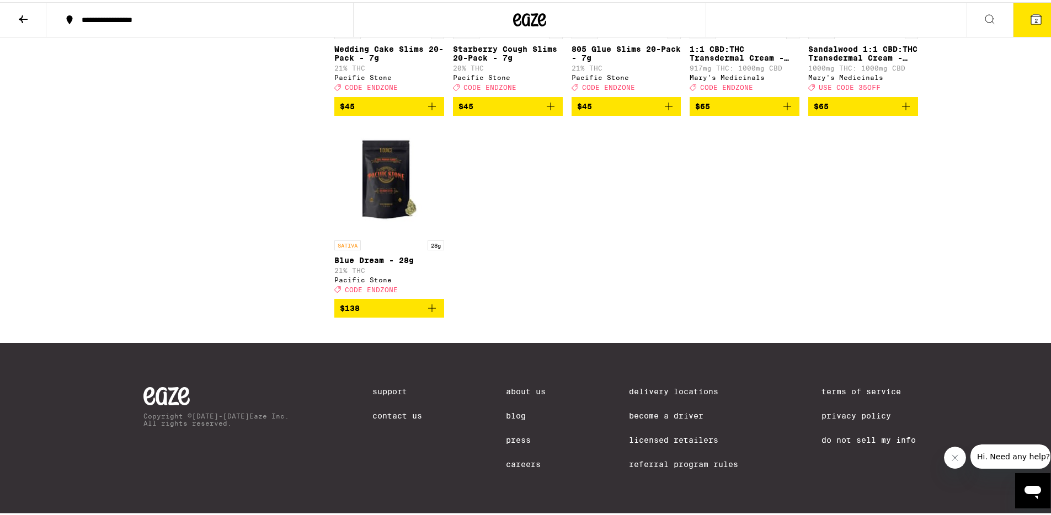
click at [1031, 25] on button "2" at bounding box center [1036, 18] width 46 height 34
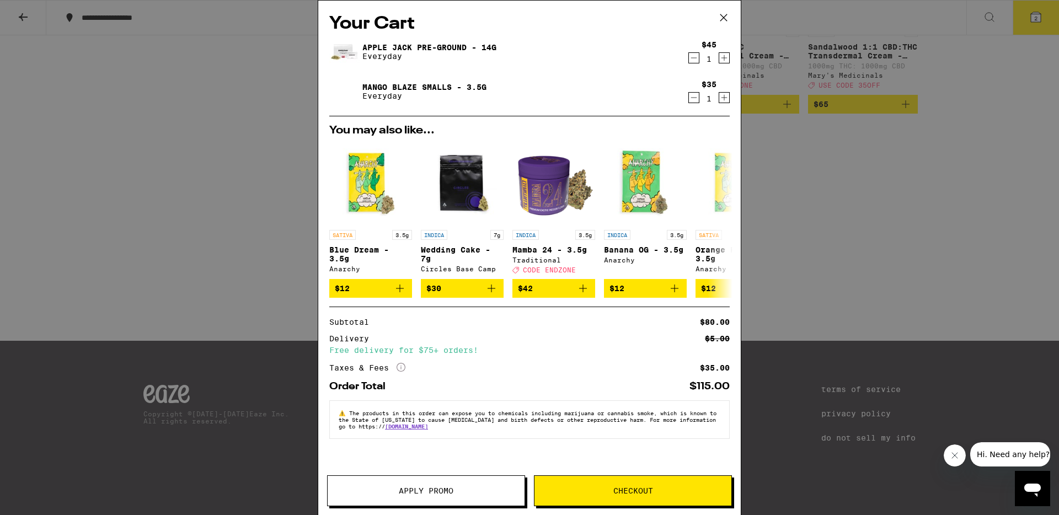
click at [439, 487] on span "Apply Promo" at bounding box center [426, 491] width 55 height 8
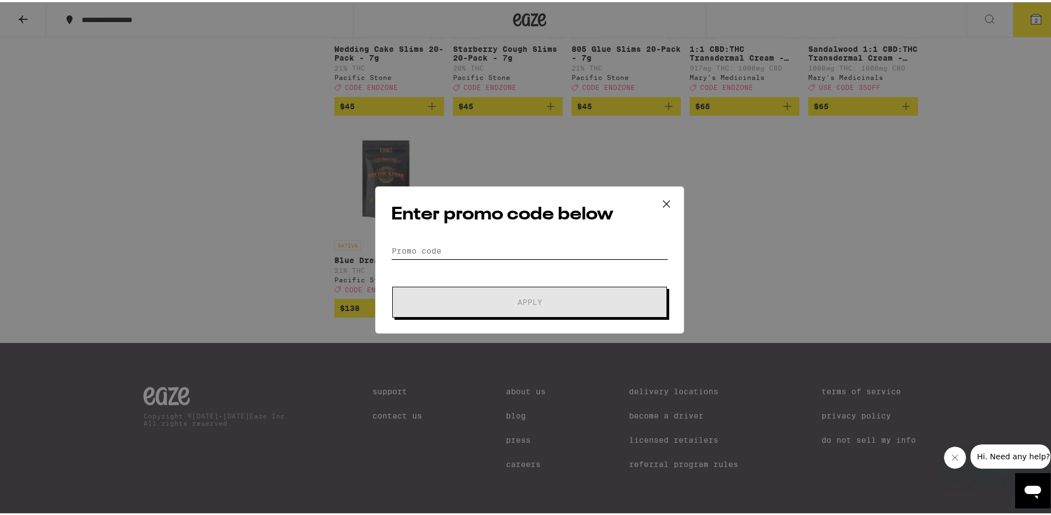
click at [472, 243] on input "Promo Code" at bounding box center [529, 249] width 277 height 17
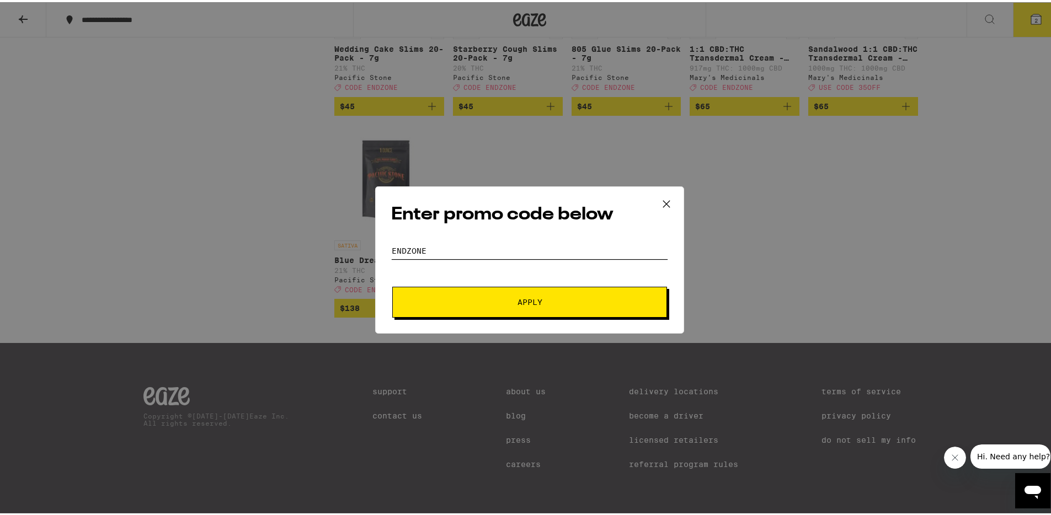
type input "ENDZONE"
click at [529, 307] on button "Apply" at bounding box center [529, 300] width 275 height 31
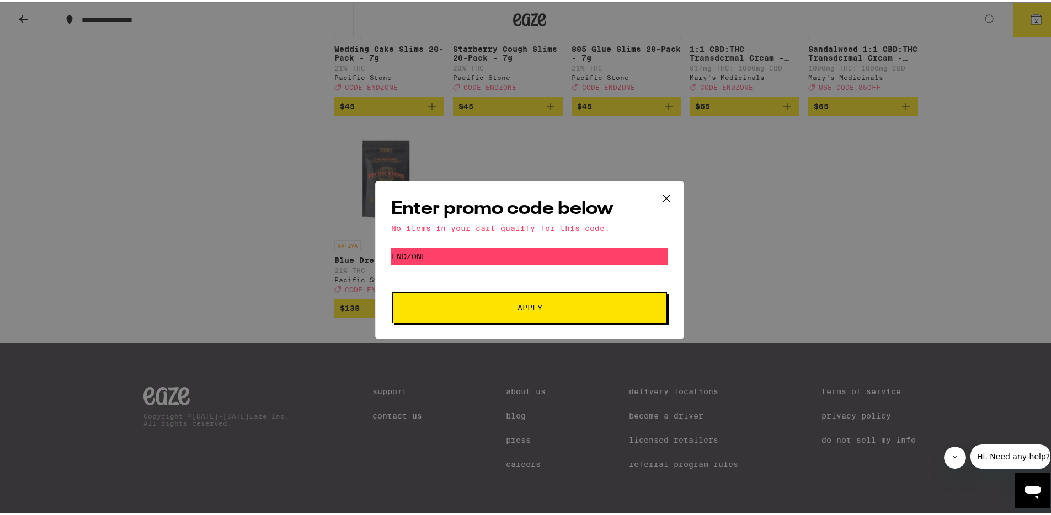
click at [663, 197] on icon at bounding box center [666, 196] width 17 height 17
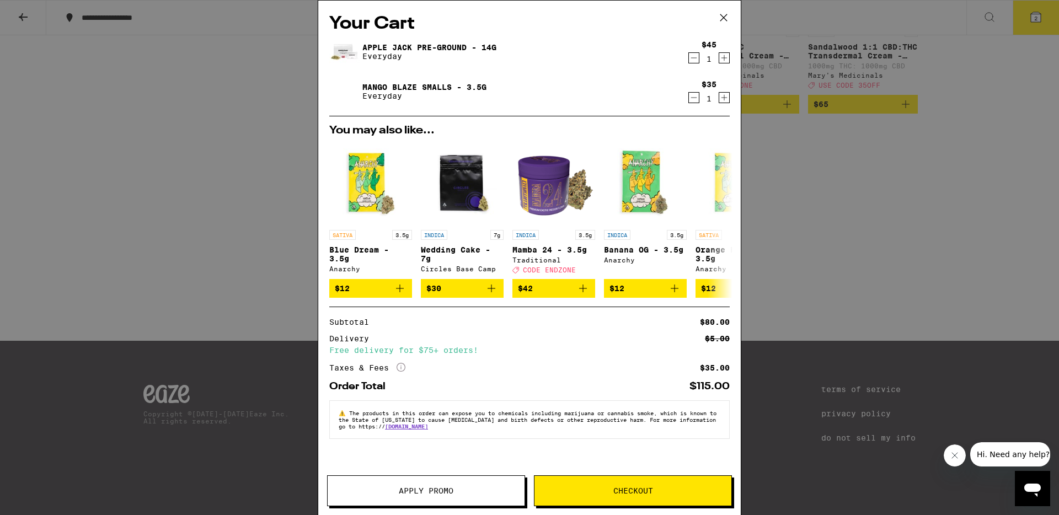
click at [693, 97] on icon "Decrement" at bounding box center [694, 97] width 10 height 13
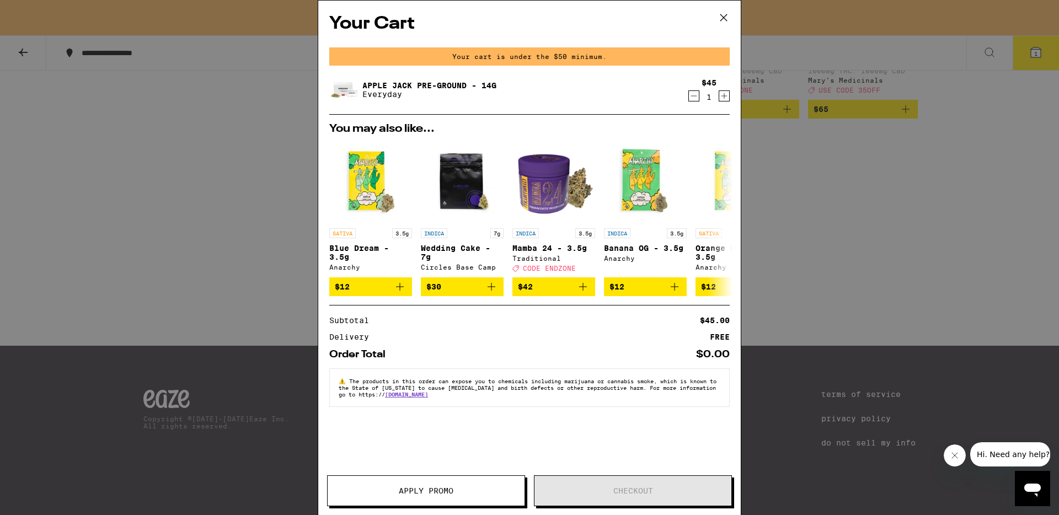
scroll to position [3688, 0]
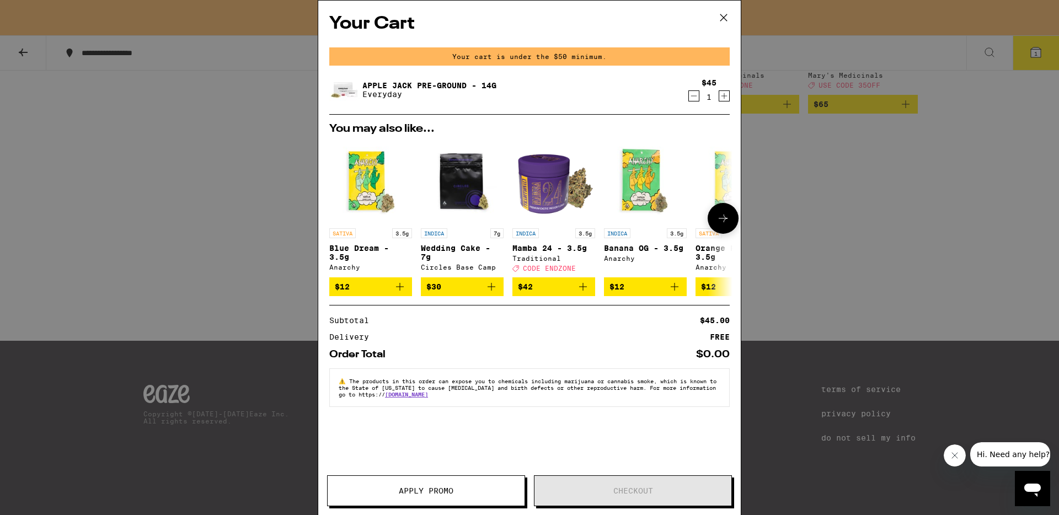
click at [385, 293] on span "$12" at bounding box center [371, 286] width 72 height 13
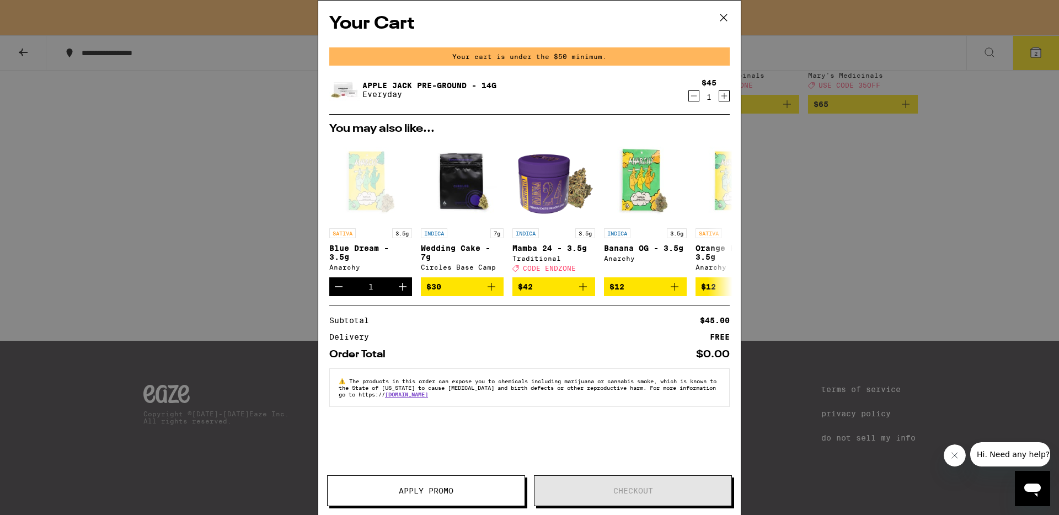
scroll to position [3653, 0]
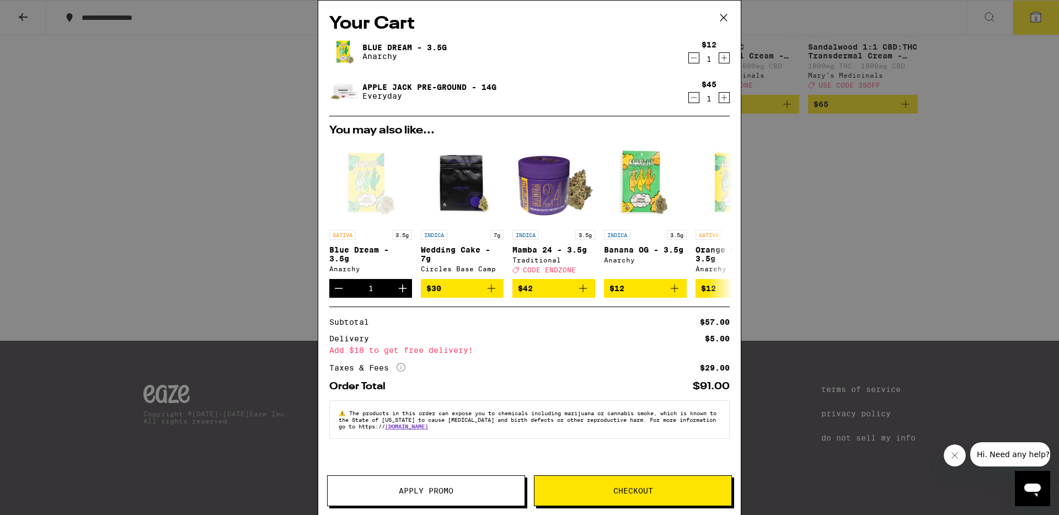
click at [691, 99] on icon "Decrement" at bounding box center [694, 97] width 10 height 13
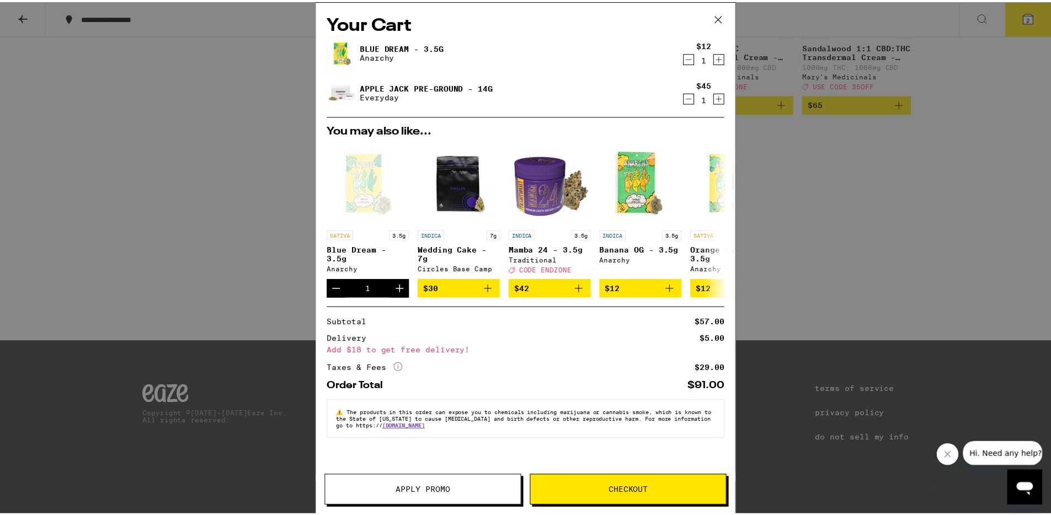
scroll to position [3688, 0]
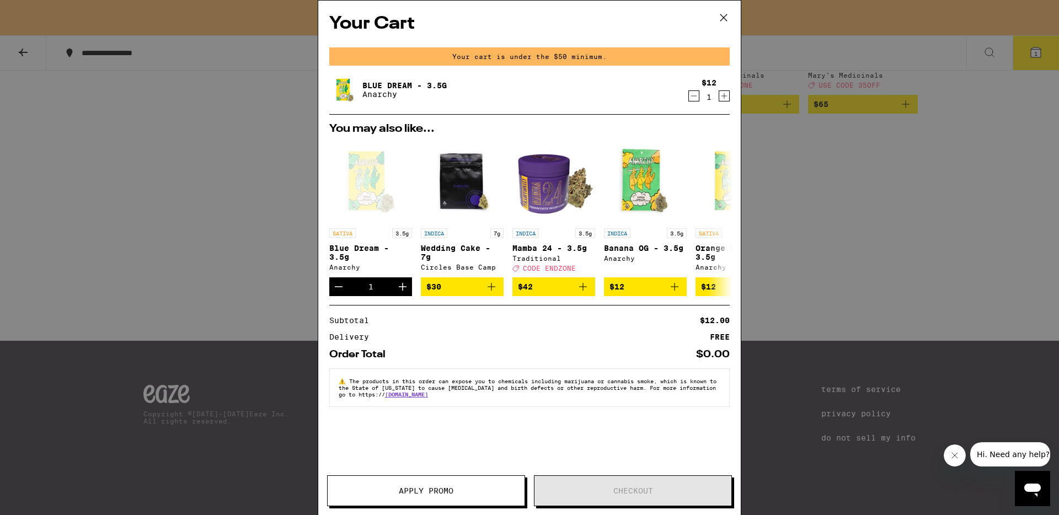
click at [859, 293] on div "Your Cart Your cart is under the $50 minimum. Blue Dream - 3.5g Anarchy $12 1 Y…" at bounding box center [529, 257] width 1059 height 515
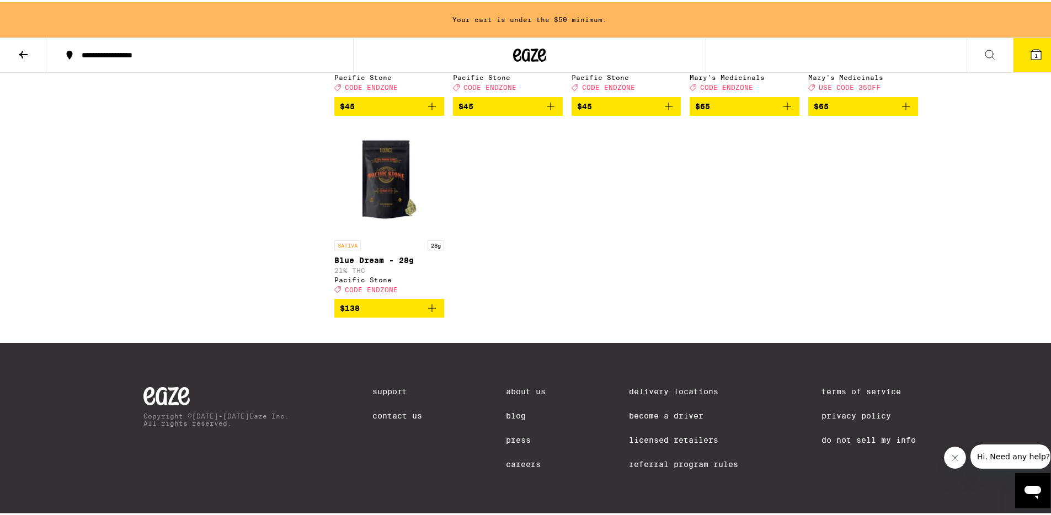
click at [19, 47] on icon at bounding box center [23, 52] width 13 height 13
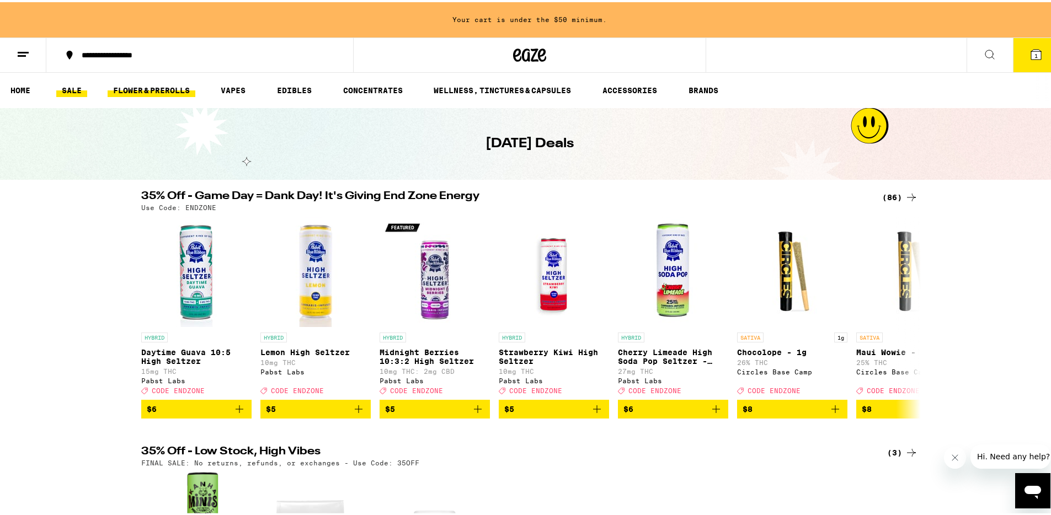
click at [145, 87] on link "FLOWER & PREROLLS" at bounding box center [152, 88] width 88 height 13
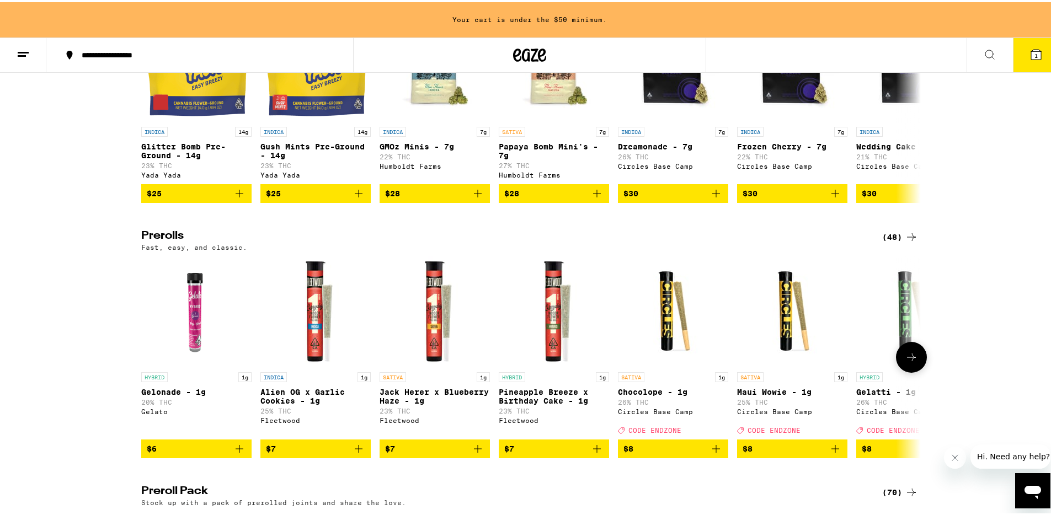
scroll to position [478, 0]
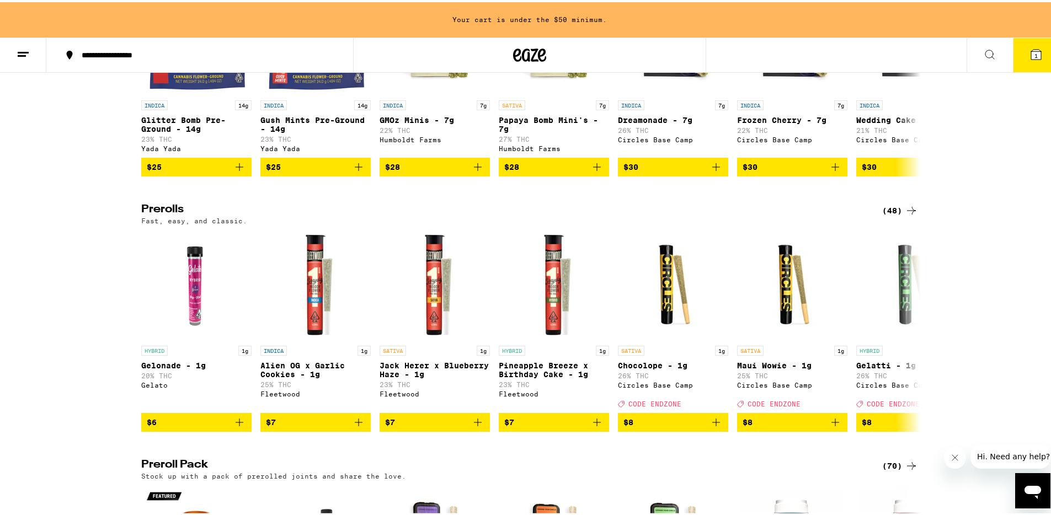
click at [905, 215] on icon at bounding box center [911, 208] width 13 height 13
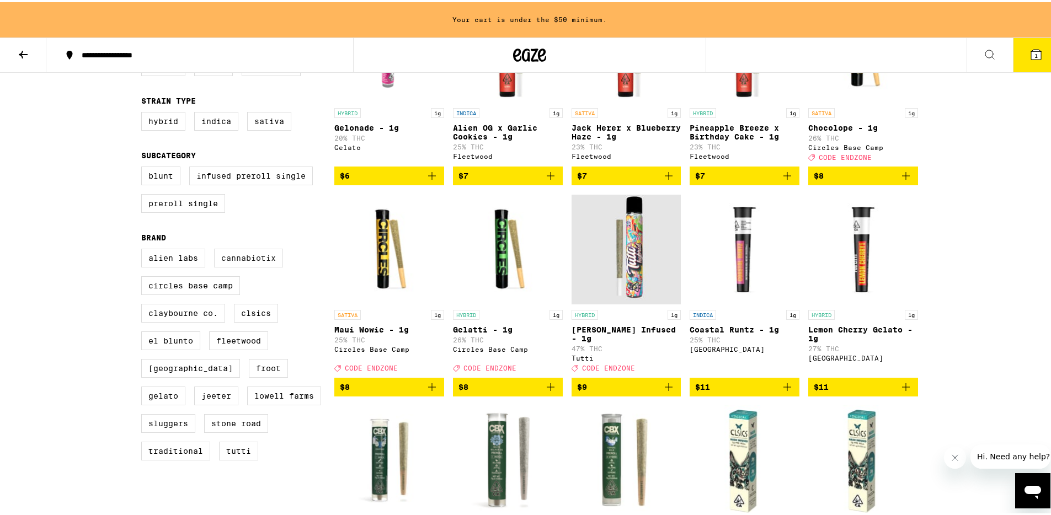
scroll to position [240, 0]
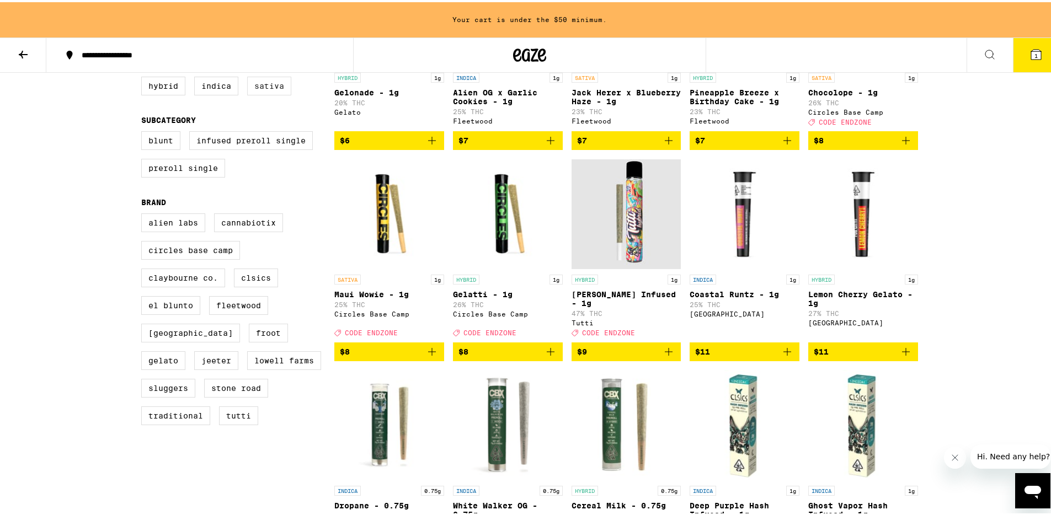
click at [262, 93] on label "Sativa" at bounding box center [269, 83] width 44 height 19
click at [144, 77] on input "Sativa" at bounding box center [143, 76] width 1 height 1
checkbox input "true"
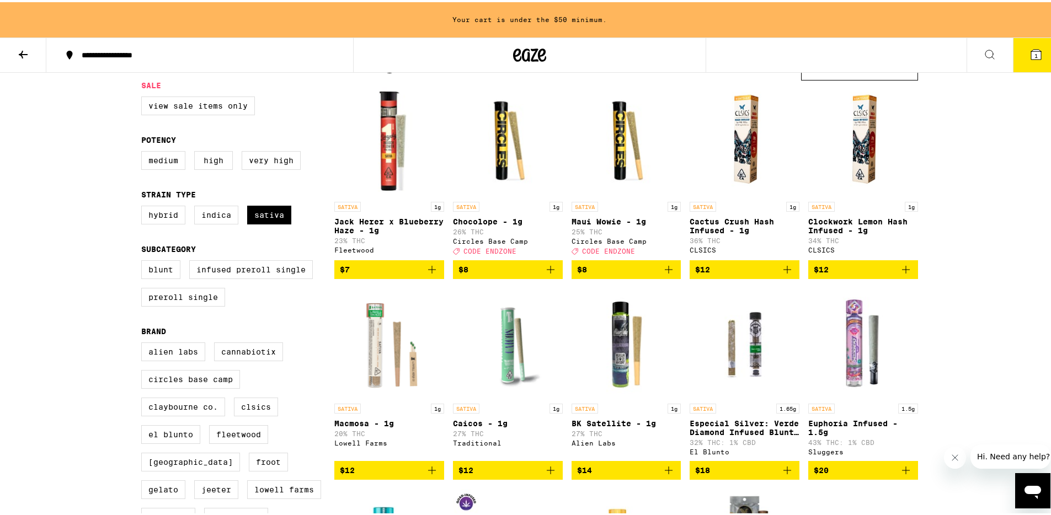
scroll to position [113, 0]
